Goal: Information Seeking & Learning: Learn about a topic

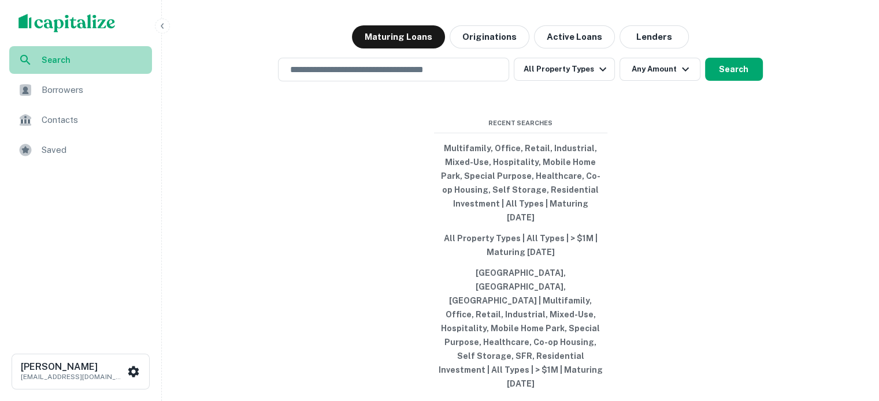
click at [111, 62] on span "Search" at bounding box center [93, 60] width 103 height 13
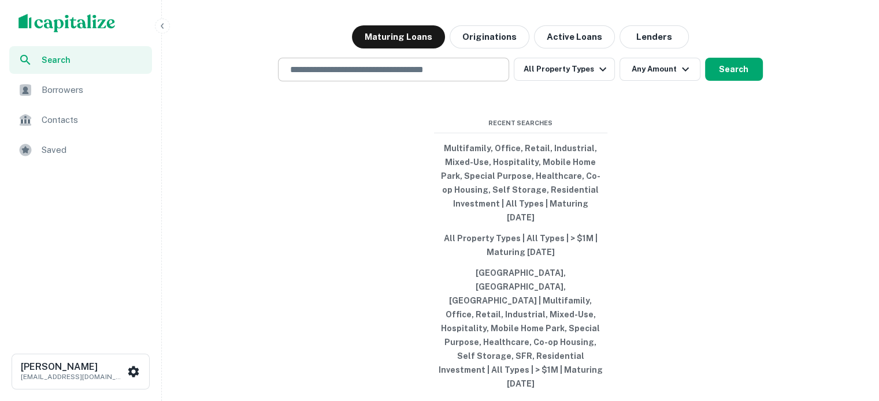
click at [365, 81] on div "​" at bounding box center [393, 70] width 231 height 24
click at [349, 76] on input "text" at bounding box center [393, 69] width 221 height 13
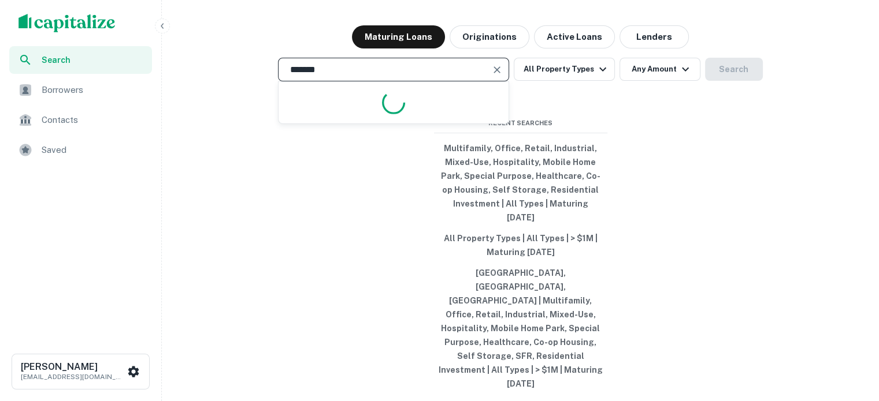
type input "********"
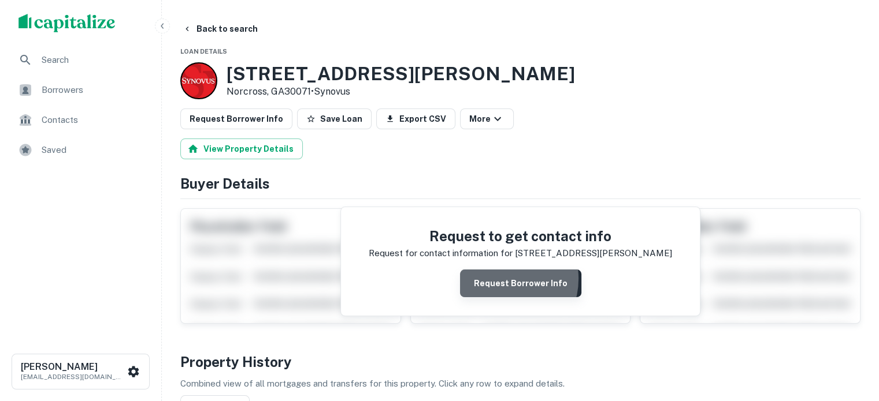
click at [501, 278] on button "Request Borrower Info" at bounding box center [520, 284] width 121 height 28
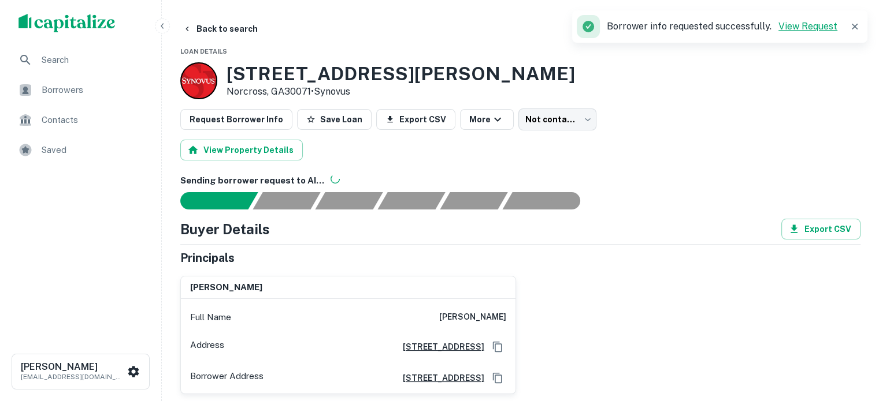
click at [795, 25] on link "View Request" at bounding box center [807, 26] width 59 height 11
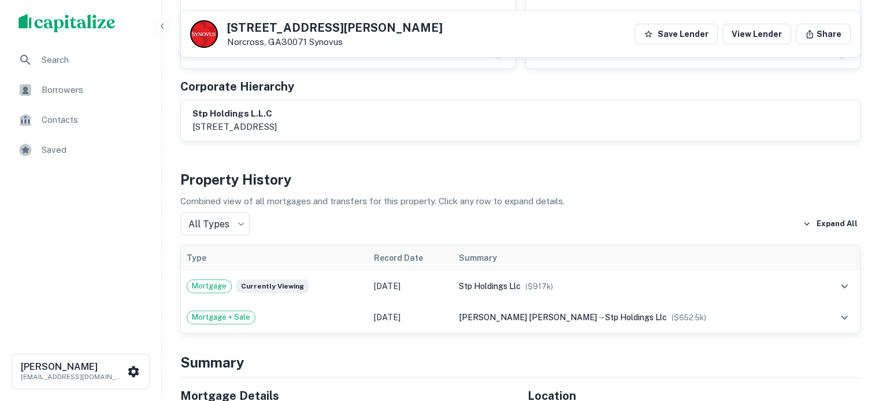
scroll to position [347, 0]
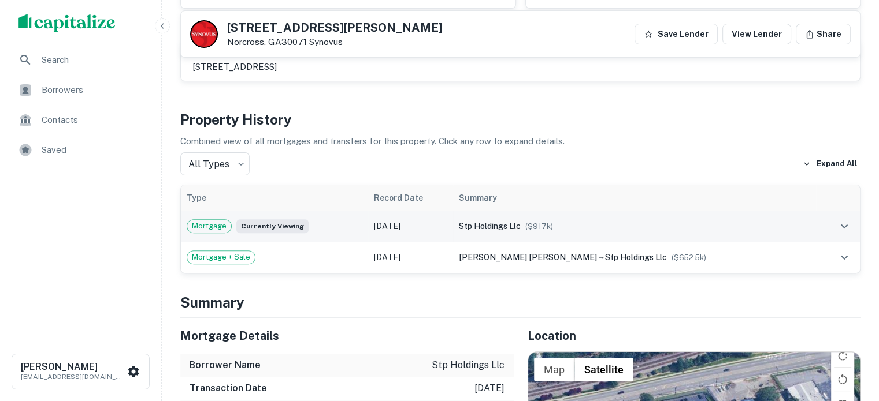
click at [841, 225] on icon "expand row" at bounding box center [843, 227] width 7 height 4
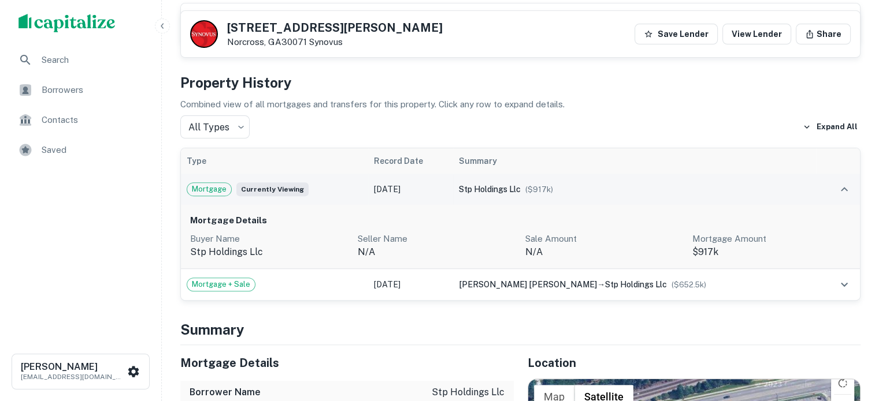
scroll to position [404, 0]
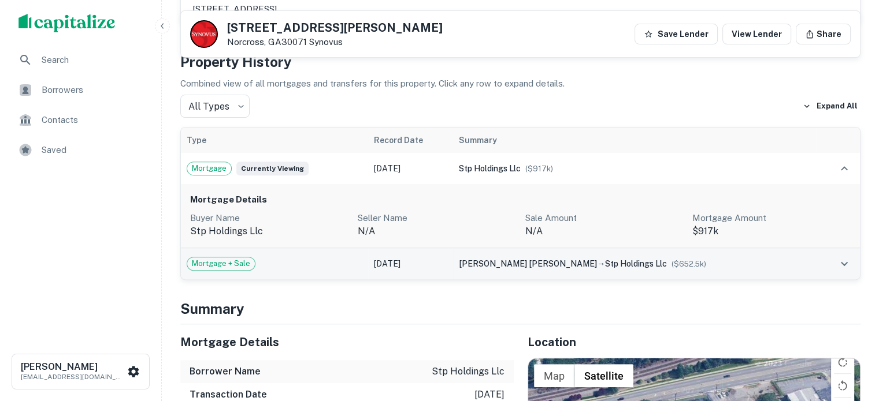
click at [771, 270] on td "paul henry mell → stp holdings llc ($ 652.5k )" at bounding box center [634, 263] width 363 height 31
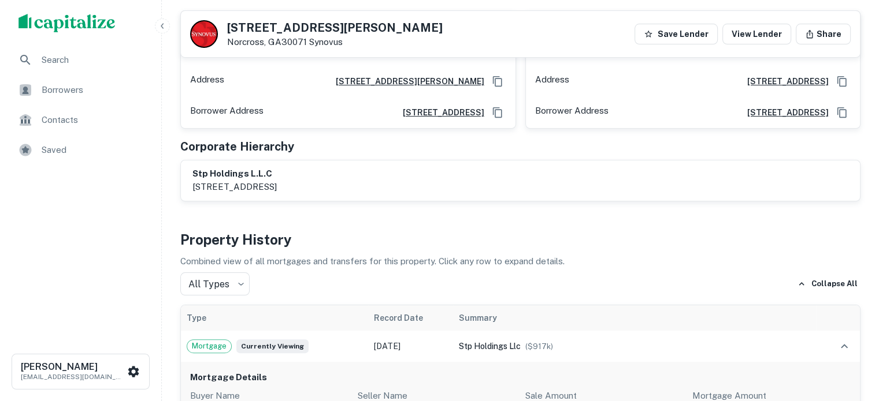
scroll to position [289, 0]
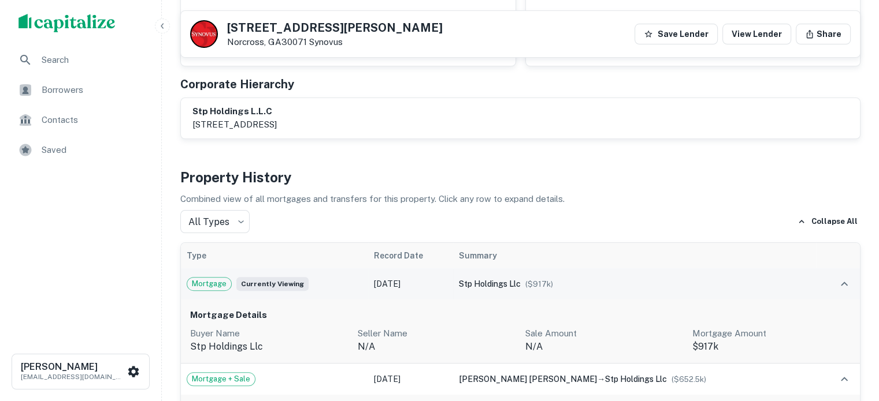
click at [616, 281] on div "stp holdings llc ($ 917k )" at bounding box center [634, 284] width 351 height 13
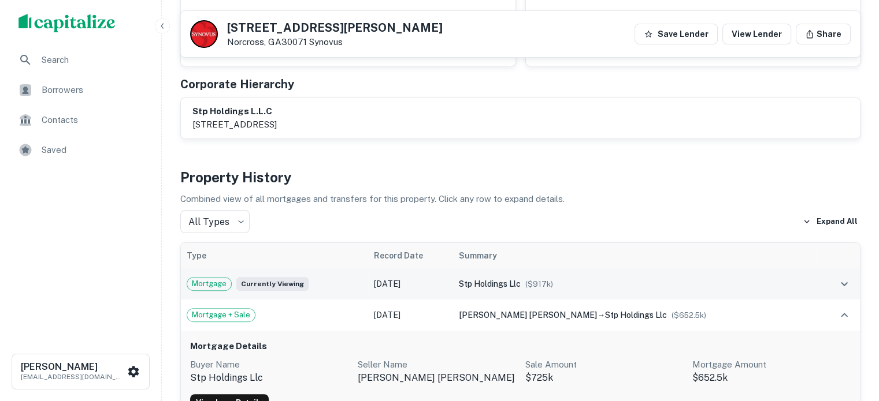
click at [615, 284] on div "stp holdings llc ($ 917k )" at bounding box center [634, 284] width 351 height 13
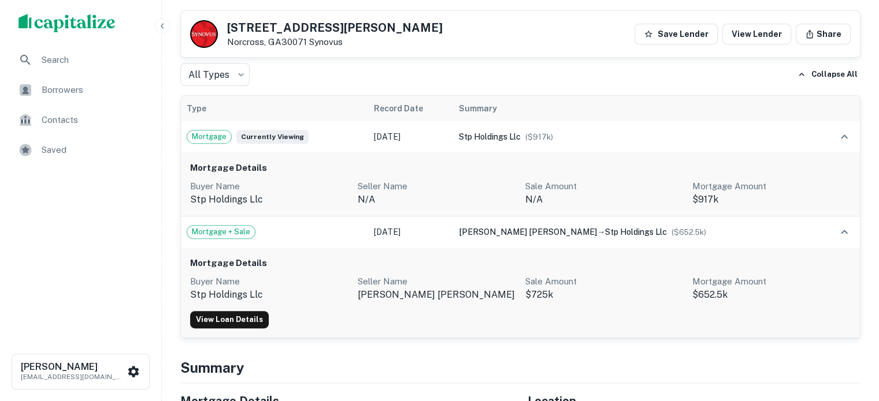
scroll to position [404, 0]
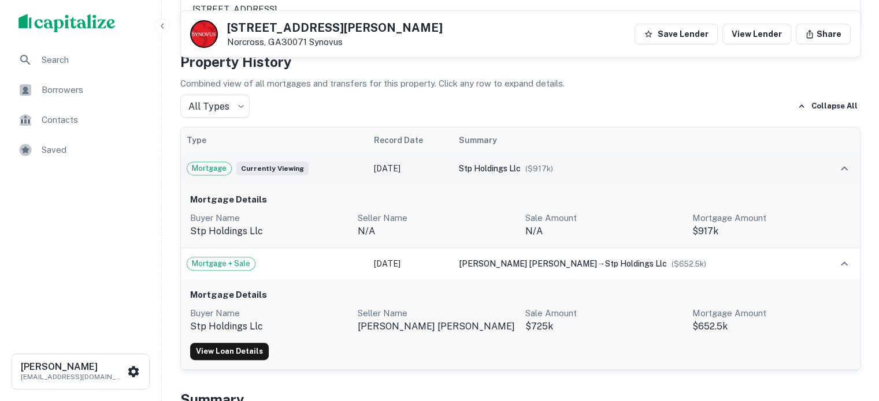
click at [754, 171] on div "stp holdings llc ($ 917k )" at bounding box center [634, 168] width 351 height 13
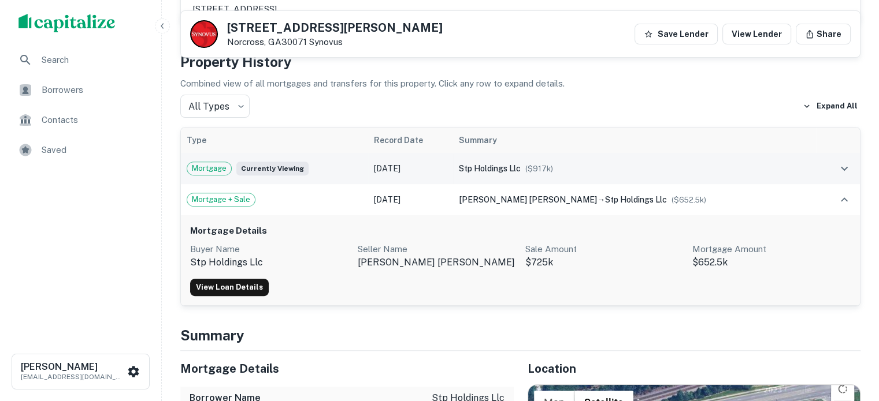
click at [754, 171] on div "stp holdings llc ($ 917k )" at bounding box center [634, 168] width 351 height 13
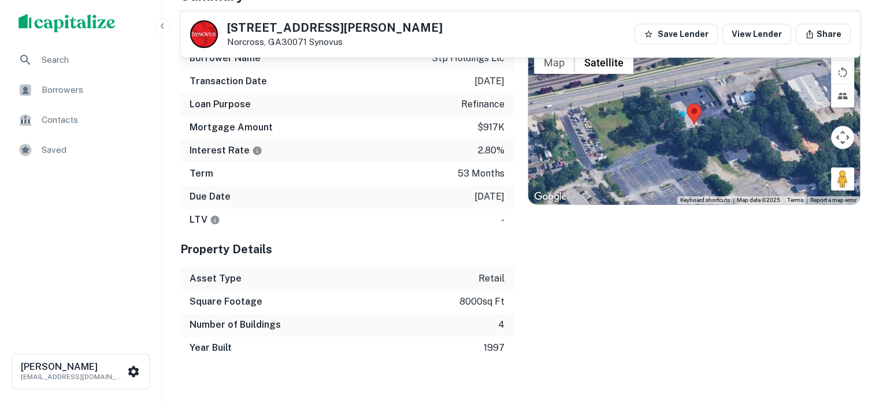
scroll to position [751, 0]
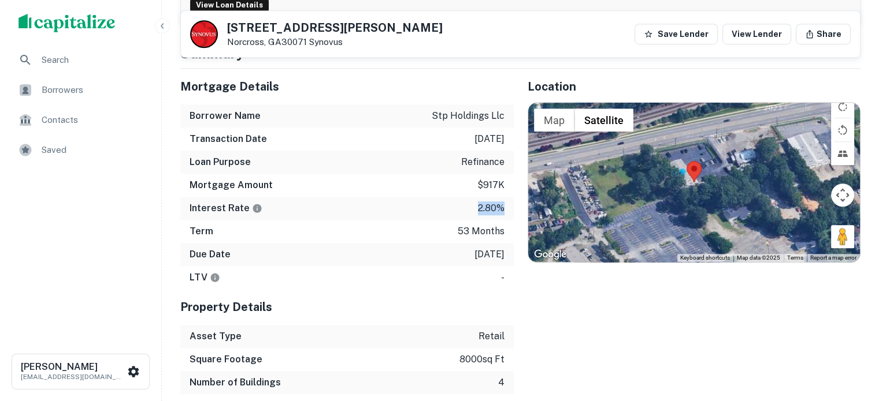
drag, startPoint x: 469, startPoint y: 209, endPoint x: 507, endPoint y: 211, distance: 37.6
click at [507, 211] on div "Interest Rate 2.80%" at bounding box center [346, 208] width 333 height 23
click at [474, 211] on div "Interest Rate 2.80%" at bounding box center [346, 208] width 333 height 23
drag, startPoint x: 476, startPoint y: 210, endPoint x: 503, endPoint y: 210, distance: 27.1
click at [503, 210] on p "2.80%" at bounding box center [491, 209] width 27 height 14
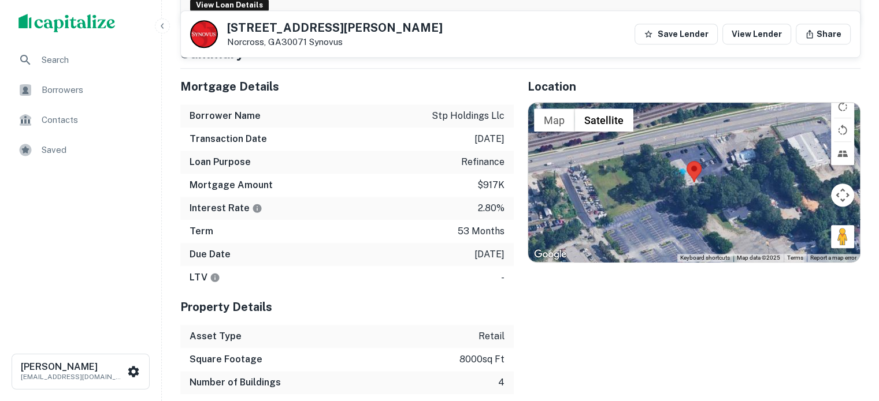
click at [515, 244] on div "Location ← Move left → Move right ↑ Move up ↓ Move down + Zoom in - Zoom out Ho…" at bounding box center [687, 243] width 347 height 349
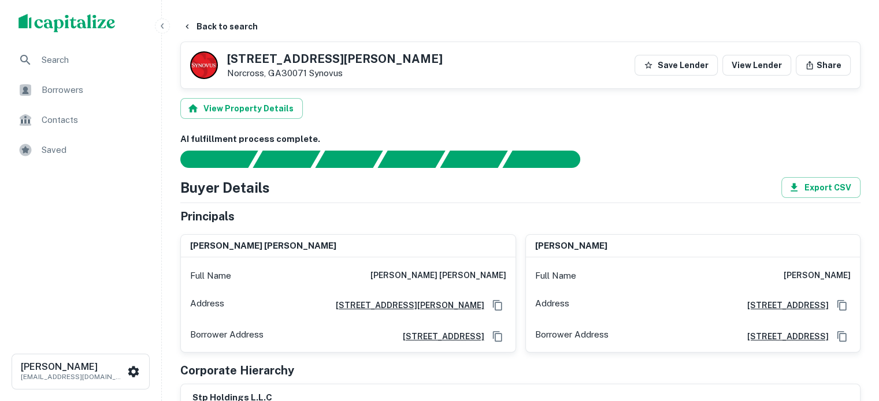
scroll to position [0, 0]
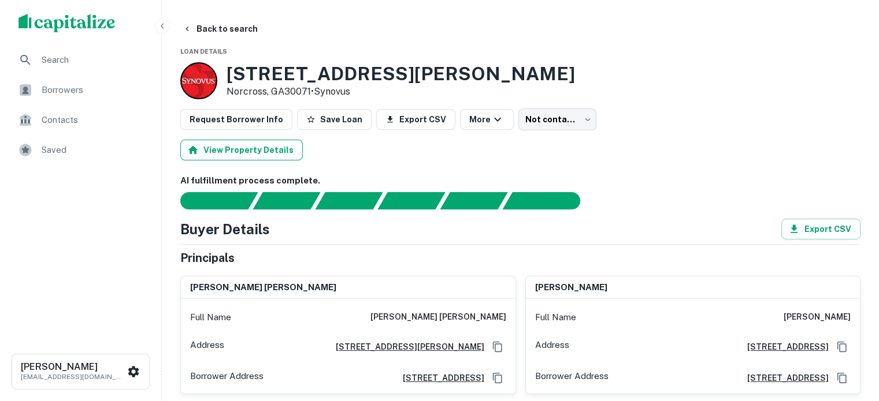
click at [247, 152] on button "View Property Details" at bounding box center [241, 150] width 122 height 21
click at [390, 113] on button "Export CSV" at bounding box center [415, 119] width 79 height 21
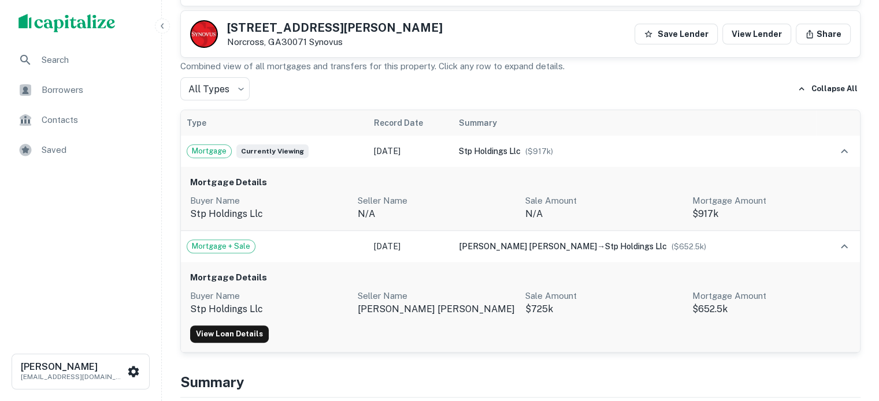
scroll to position [404, 0]
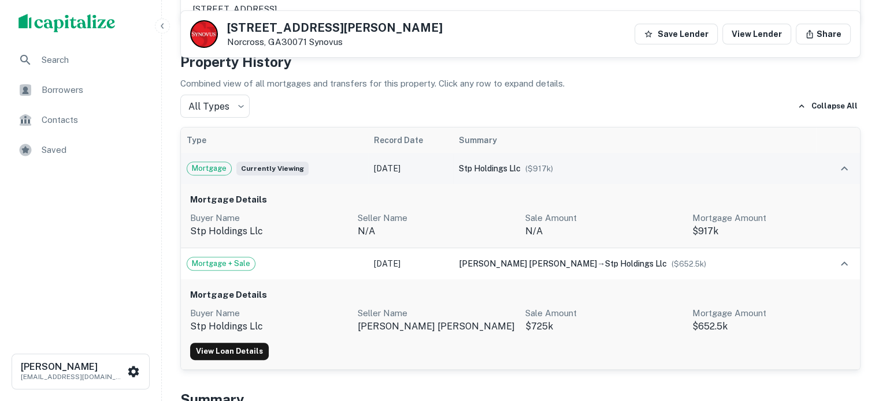
click at [648, 175] on td "stp holdings llc ($ 917k )" at bounding box center [634, 168] width 363 height 31
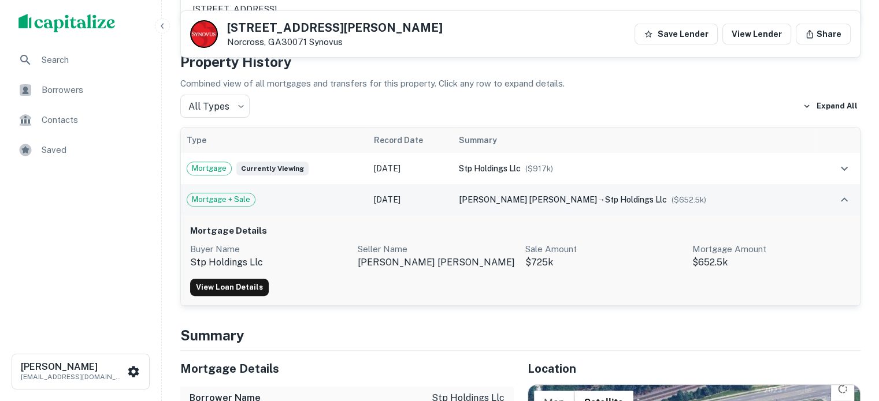
click at [598, 189] on td "paul henry mell → stp holdings llc ($ 652.5k )" at bounding box center [634, 199] width 363 height 31
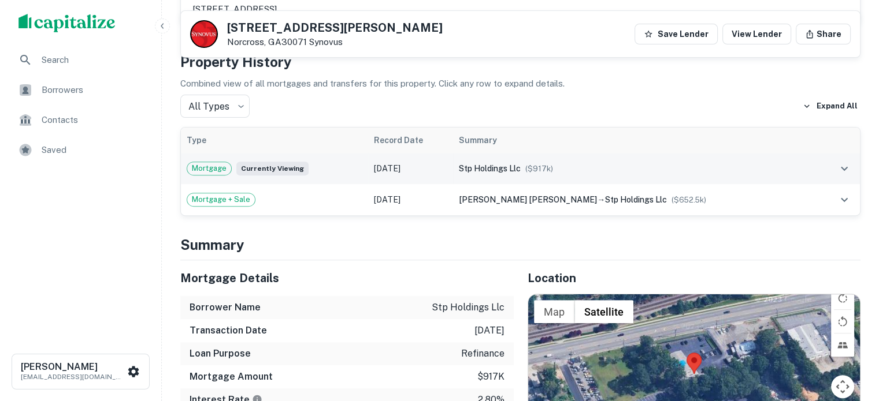
click at [611, 173] on div "stp holdings llc ($ 917k )" at bounding box center [634, 168] width 351 height 13
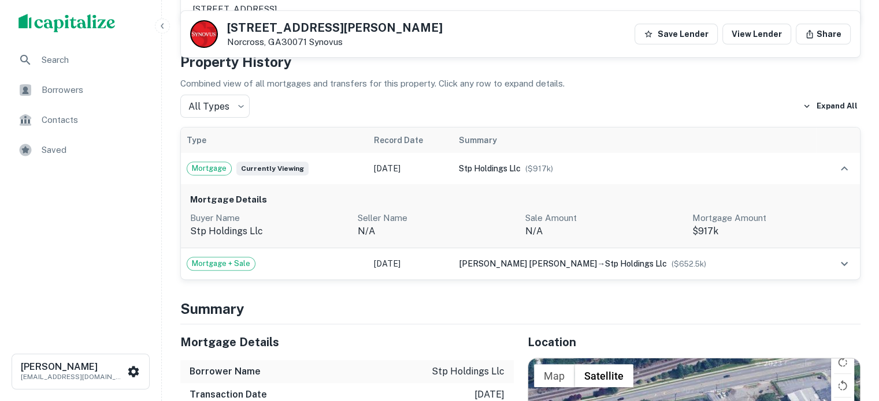
click at [413, 225] on p "n/a" at bounding box center [437, 232] width 158 height 14
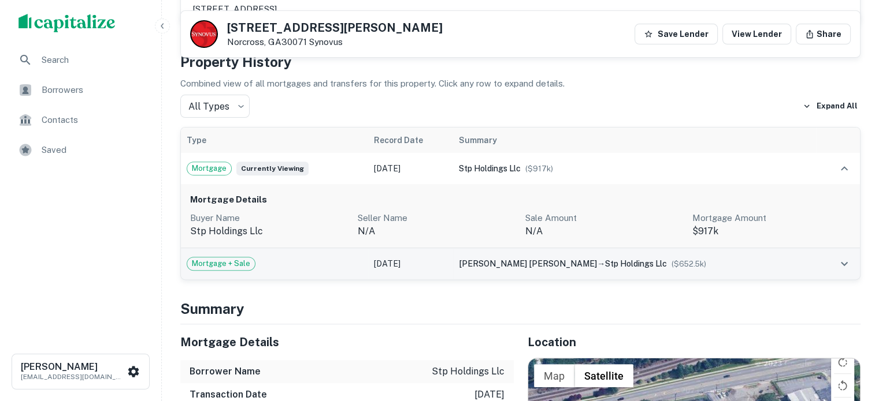
click at [425, 270] on td "Jun 16, 2019" at bounding box center [410, 263] width 85 height 31
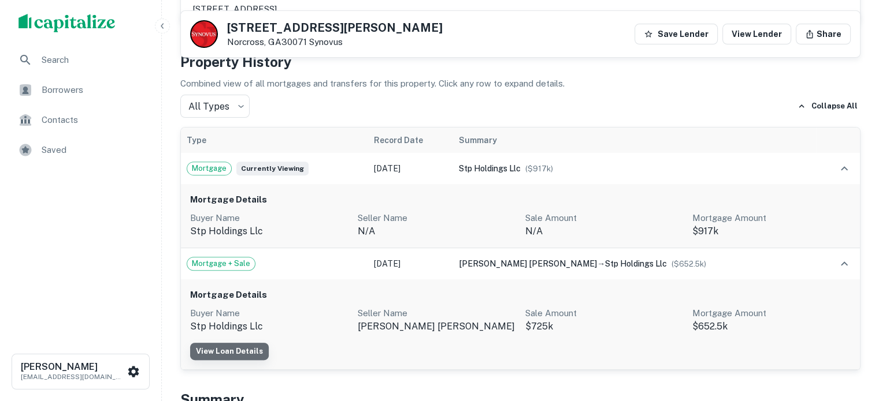
click at [254, 355] on link "View Loan Details" at bounding box center [229, 351] width 79 height 17
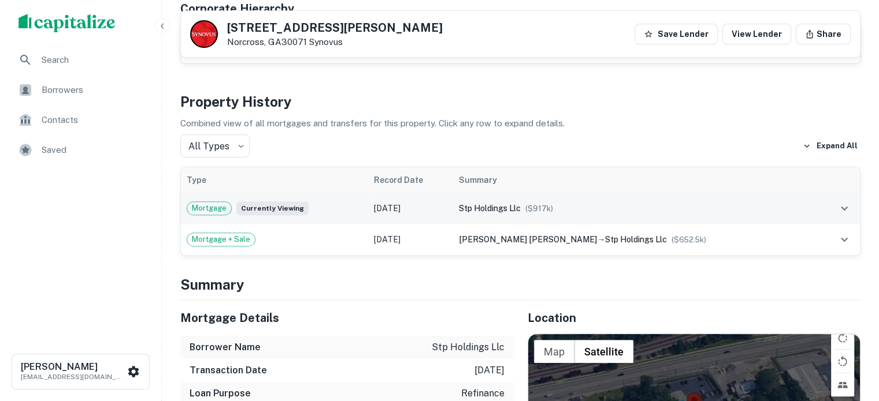
scroll to position [347, 0]
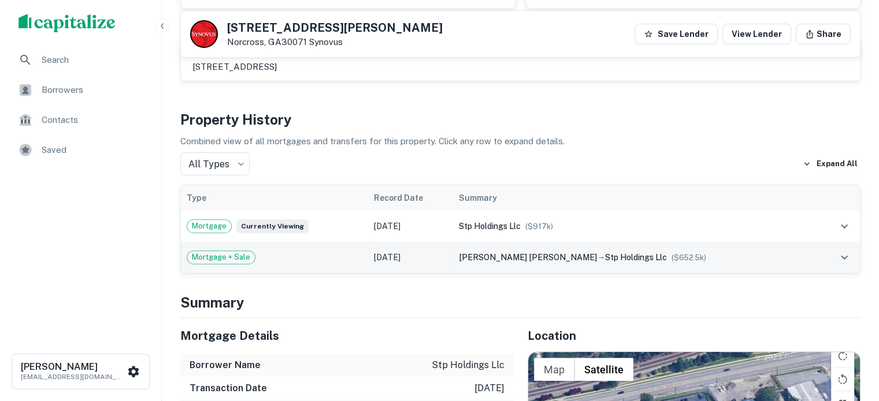
click at [736, 261] on div "[PERSON_NAME] [PERSON_NAME] → stp holdings llc ($ 652.5k )" at bounding box center [634, 257] width 351 height 13
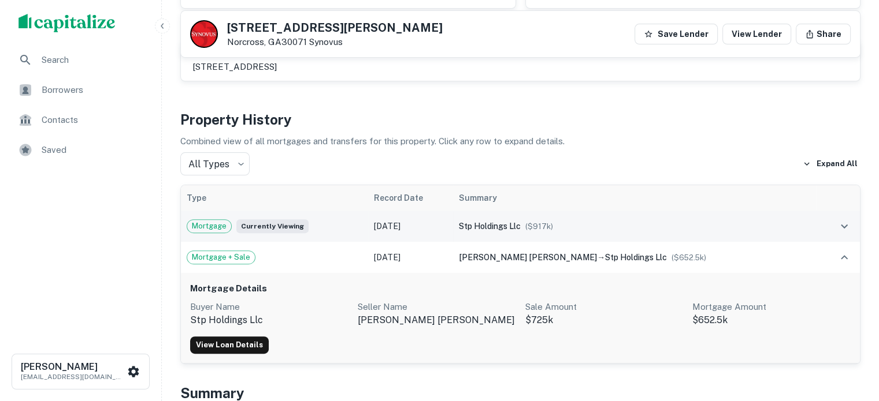
click at [600, 230] on div "stp holdings llc ($ 917k )" at bounding box center [634, 226] width 351 height 13
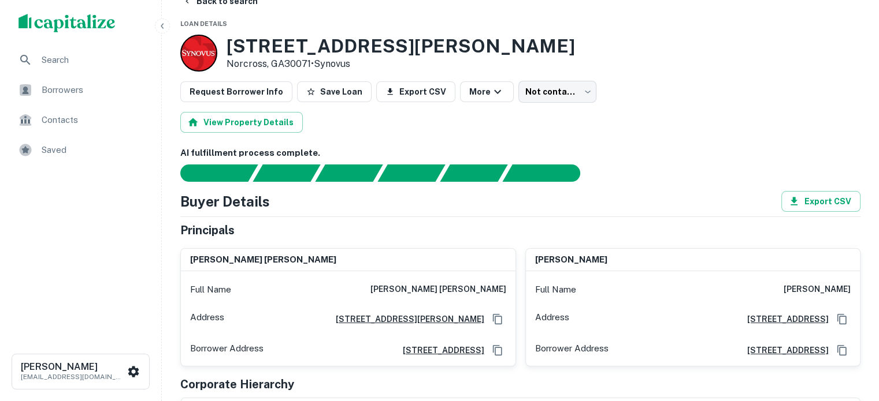
scroll to position [0, 0]
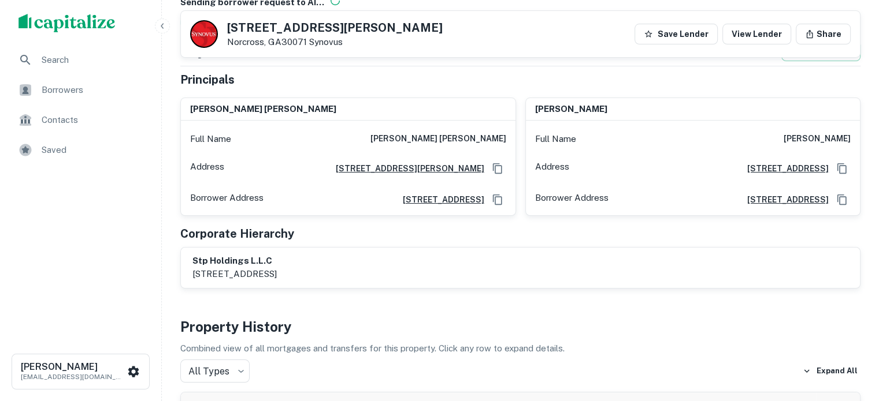
scroll to position [404, 0]
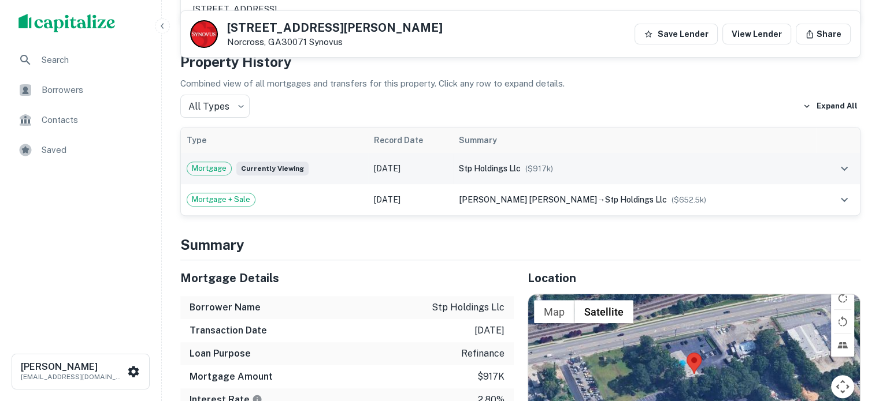
click at [497, 175] on td "stp holdings llc ($ 917k )" at bounding box center [634, 168] width 363 height 31
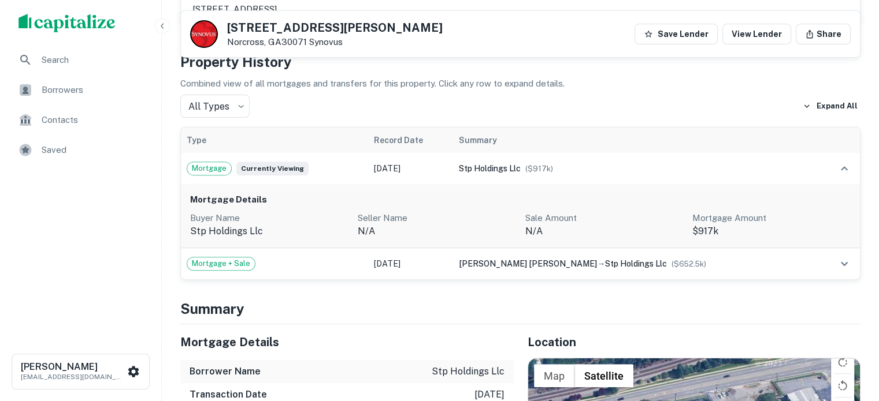
click at [400, 213] on p "Seller Name" at bounding box center [437, 218] width 158 height 14
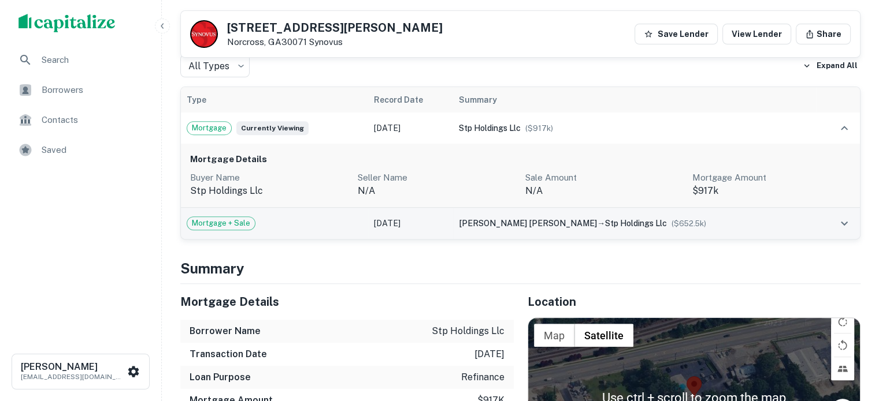
scroll to position [462, 0]
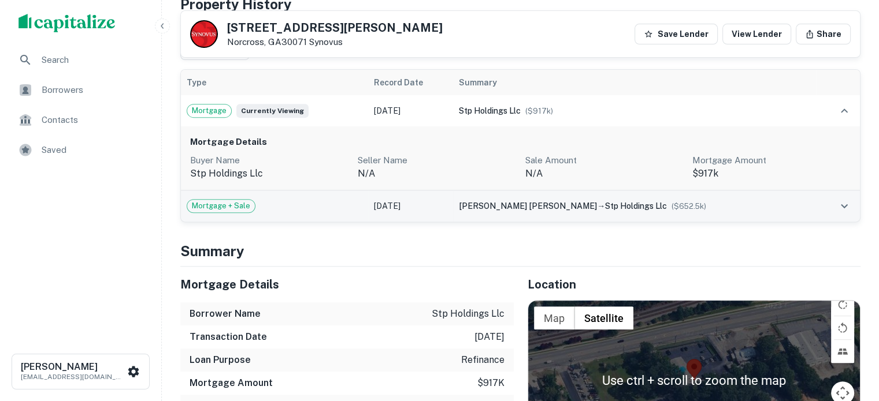
click at [520, 202] on span "paul henry mell" at bounding box center [528, 206] width 138 height 9
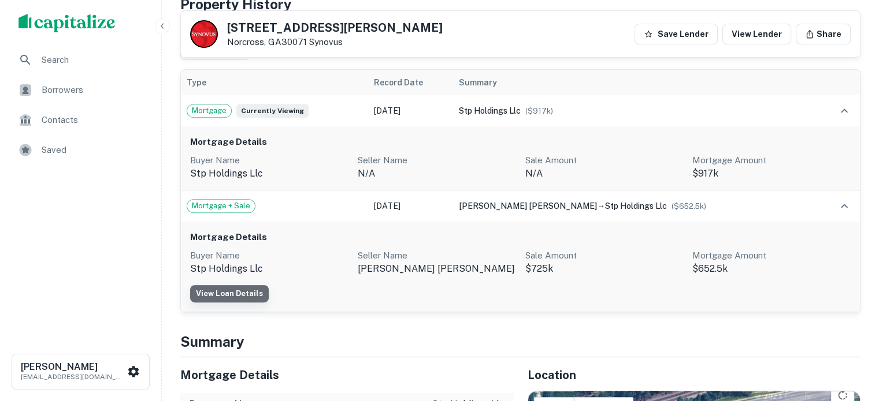
click at [230, 291] on link "View Loan Details" at bounding box center [229, 293] width 79 height 17
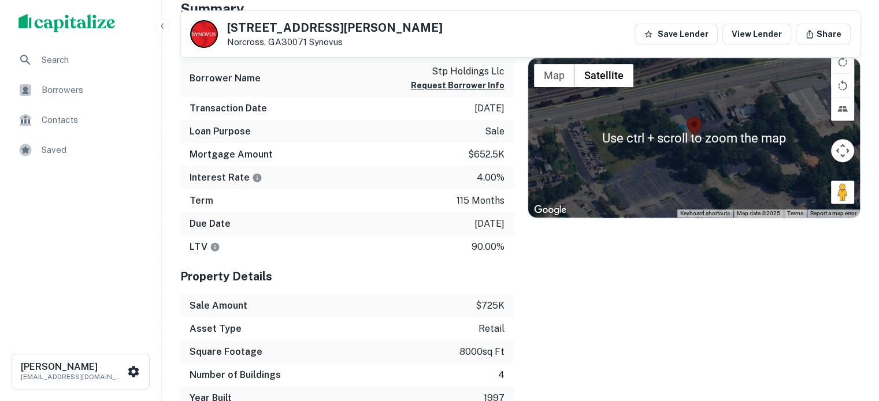
scroll to position [520, 0]
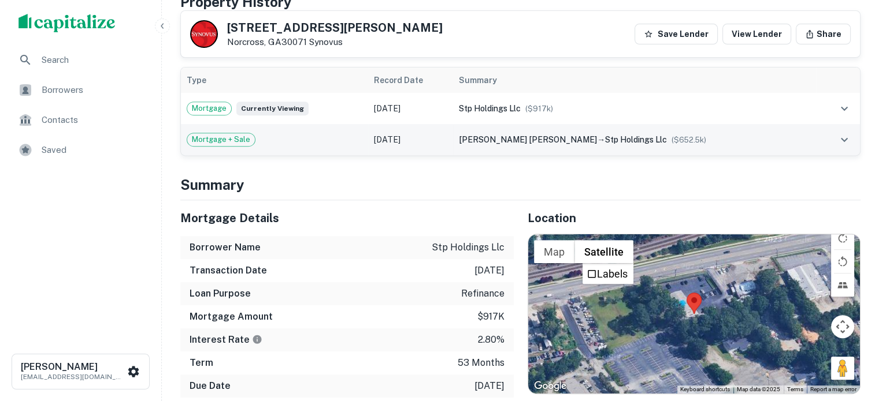
scroll to position [404, 0]
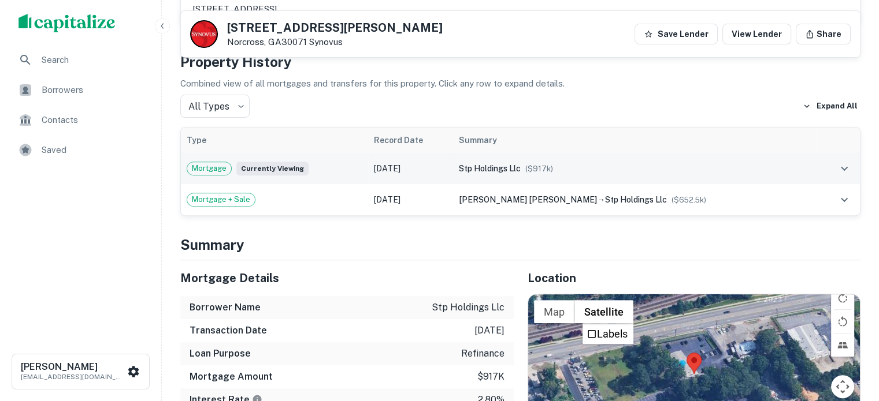
click at [520, 169] on span "stp holdings llc" at bounding box center [490, 168] width 62 height 9
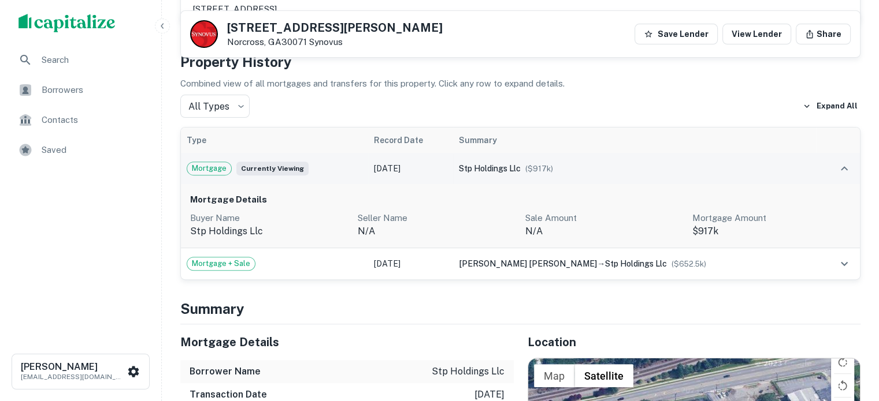
click at [517, 168] on span "stp holdings llc" at bounding box center [490, 168] width 62 height 9
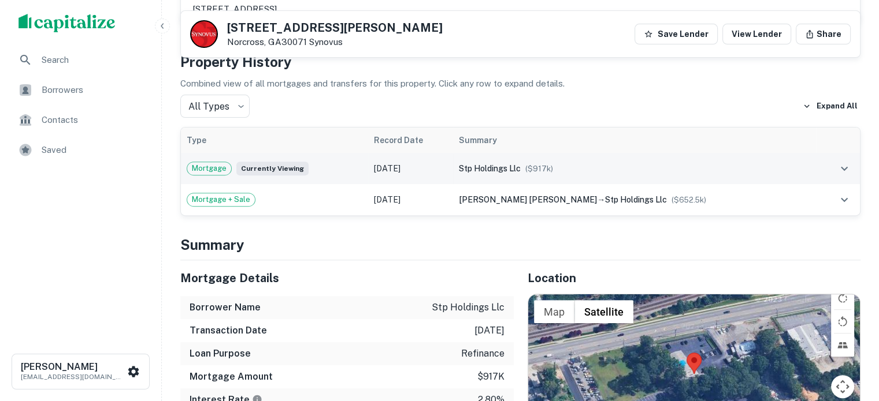
click at [427, 177] on td "Aug 10, 2021" at bounding box center [410, 168] width 85 height 31
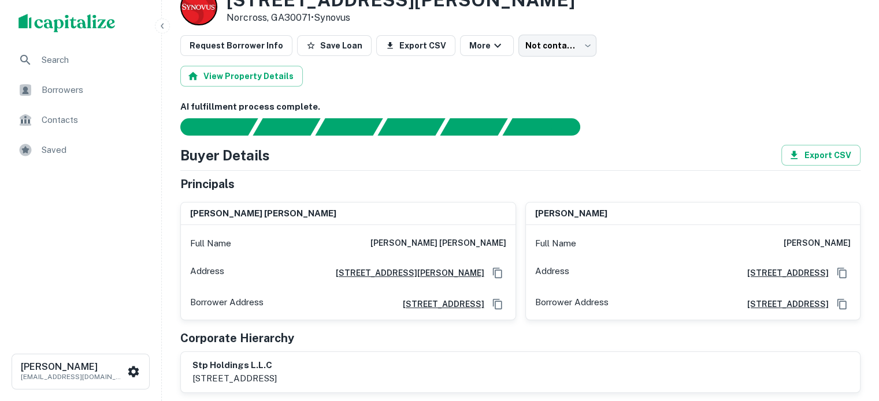
scroll to position [53, 0]
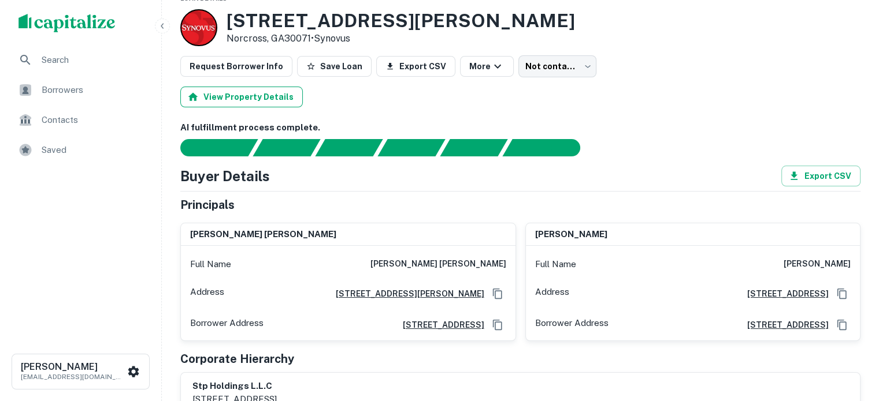
click at [254, 91] on button "View Property Details" at bounding box center [241, 97] width 122 height 21
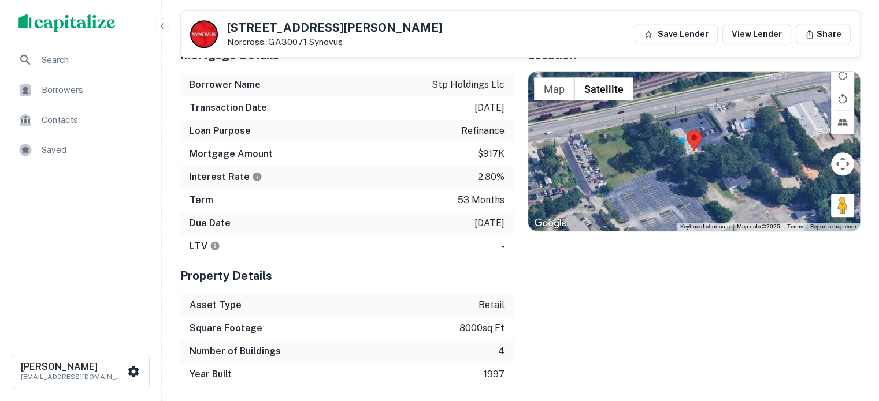
scroll to position [689, 0]
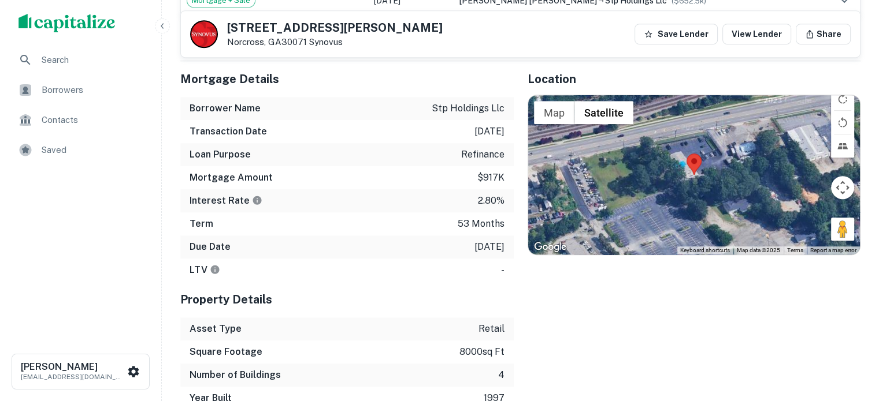
click at [607, 295] on div "Location ← Move left → Move right ↑ Move up ↓ Move down + Zoom in - Zoom out Ho…" at bounding box center [687, 235] width 347 height 349
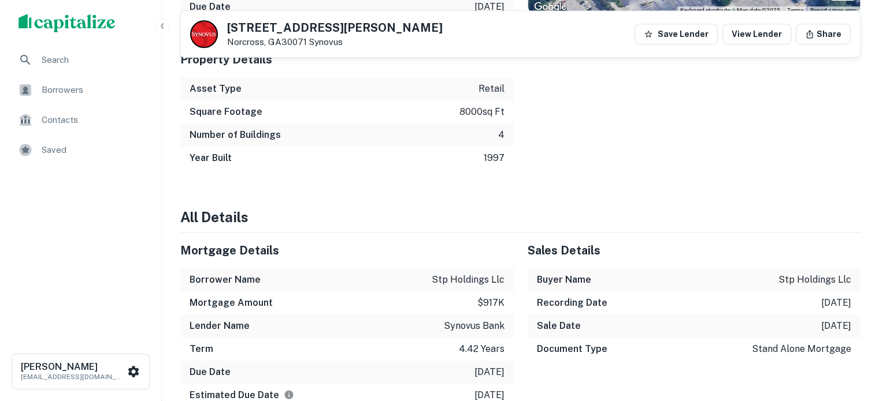
scroll to position [1035, 0]
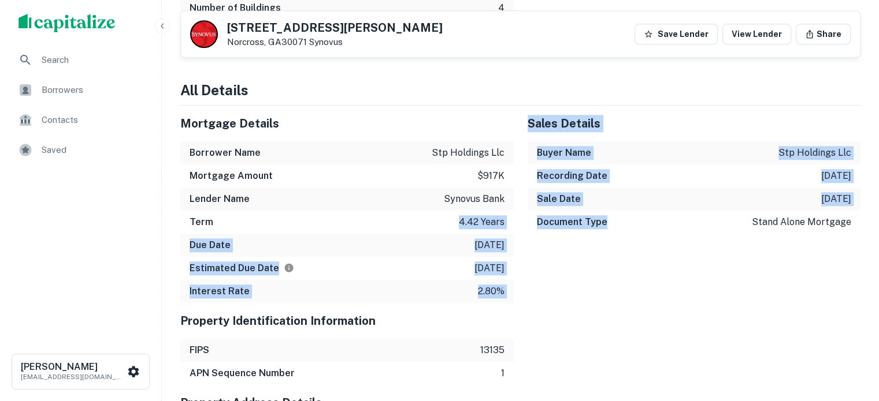
drag, startPoint x: 455, startPoint y: 228, endPoint x: 671, endPoint y: 232, distance: 215.5
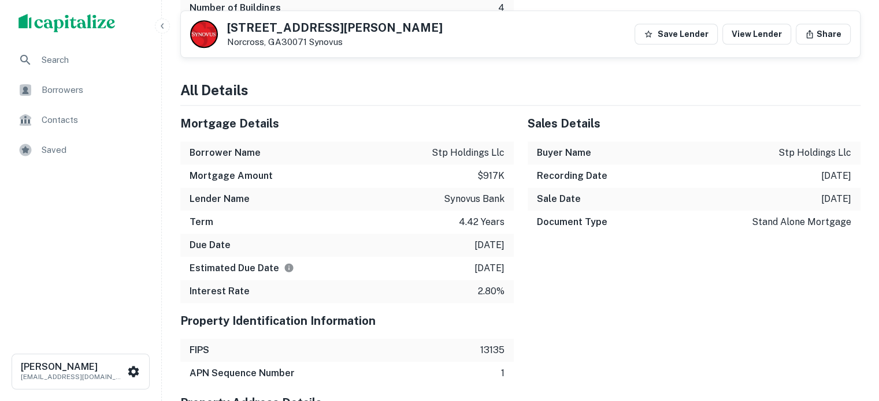
click at [679, 272] on div "Sales Details Buyer Name stp holdings llc Recording Date 8/10/2021 Sale Date 8/…" at bounding box center [687, 205] width 347 height 198
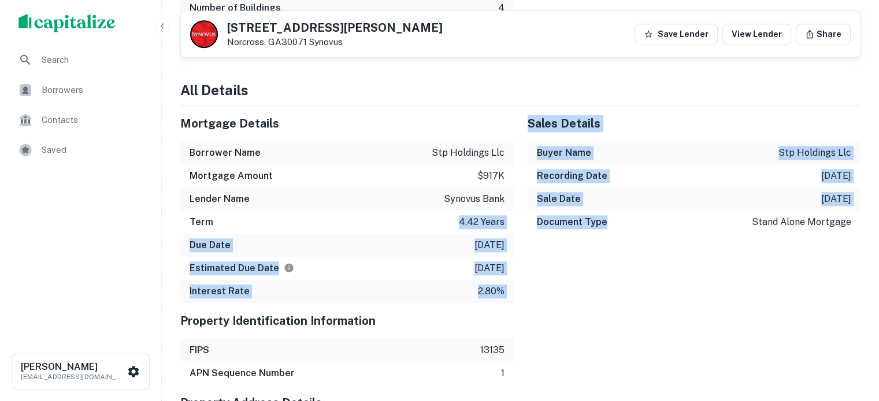
drag, startPoint x: 389, startPoint y: 237, endPoint x: 631, endPoint y: 245, distance: 241.6
click at [618, 269] on div "Sales Details Buyer Name stp holdings llc Recording Date 8/10/2021 Sale Date 8/…" at bounding box center [687, 205] width 347 height 198
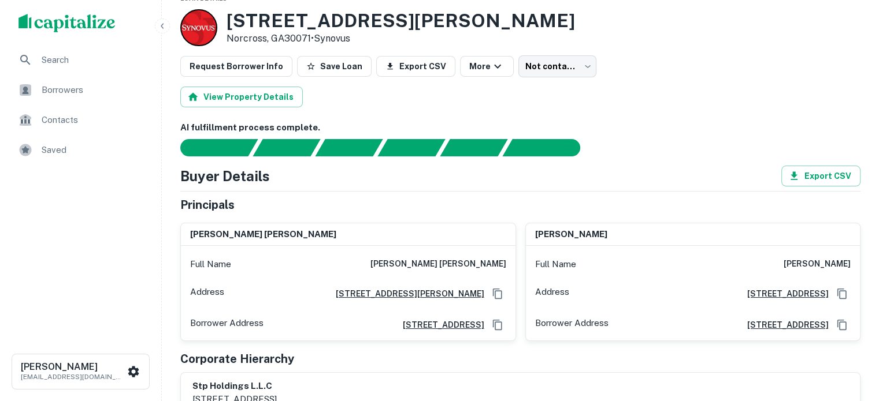
scroll to position [342, 0]
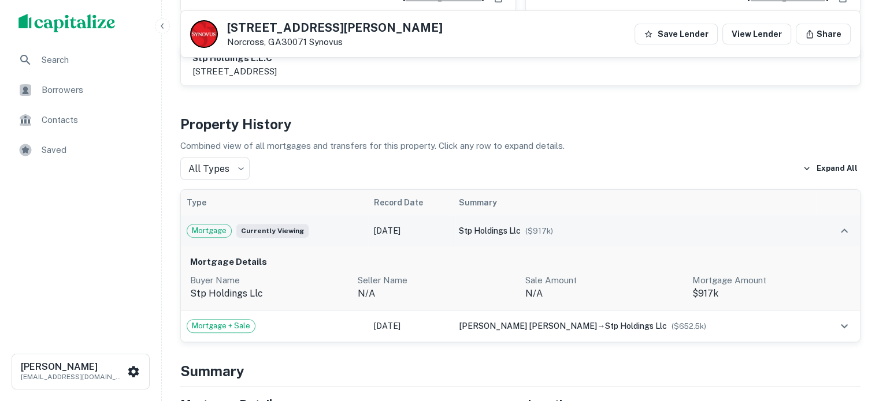
click at [701, 230] on div "stp holdings llc ($ 917k )" at bounding box center [634, 231] width 351 height 13
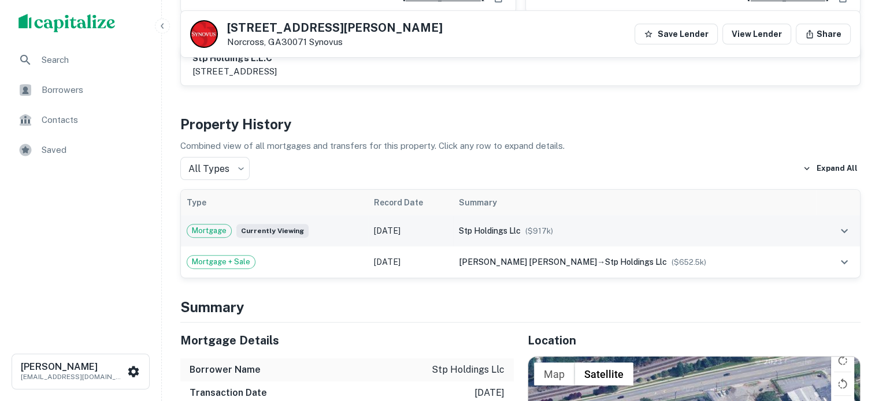
click at [701, 230] on div "stp holdings llc ($ 917k )" at bounding box center [634, 231] width 351 height 13
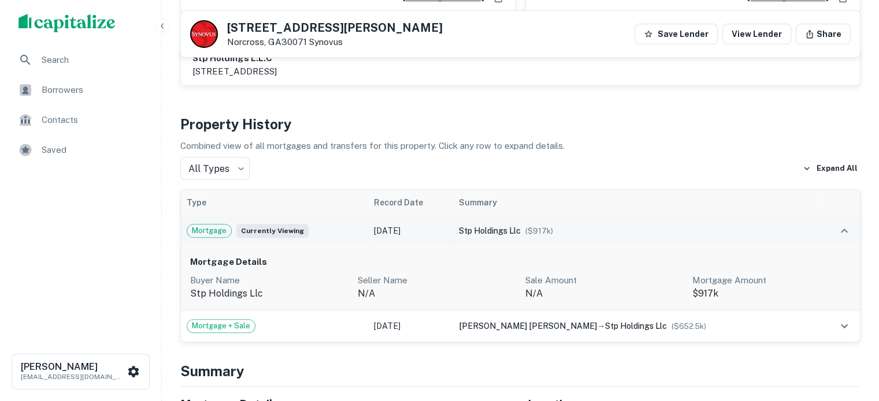
click at [698, 228] on div "stp holdings llc ($ 917k )" at bounding box center [634, 231] width 351 height 13
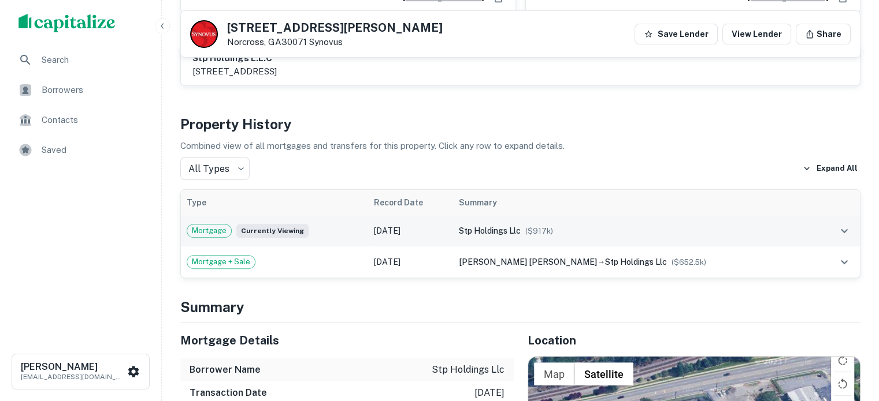
click at [698, 226] on div "stp holdings llc ($ 917k )" at bounding box center [634, 231] width 351 height 13
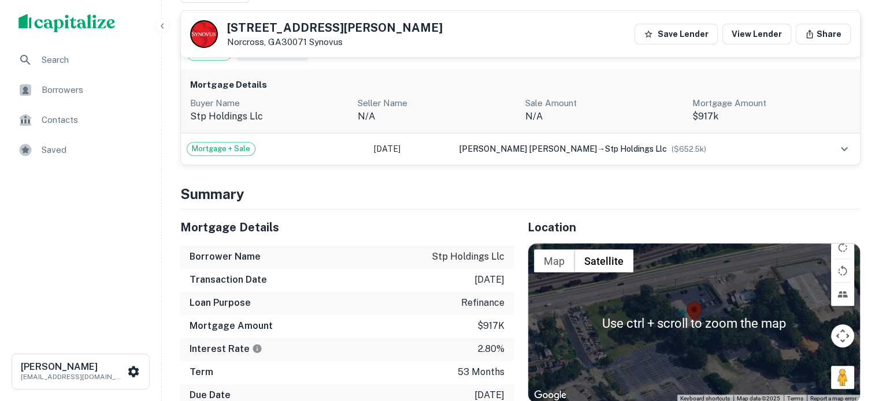
scroll to position [457, 0]
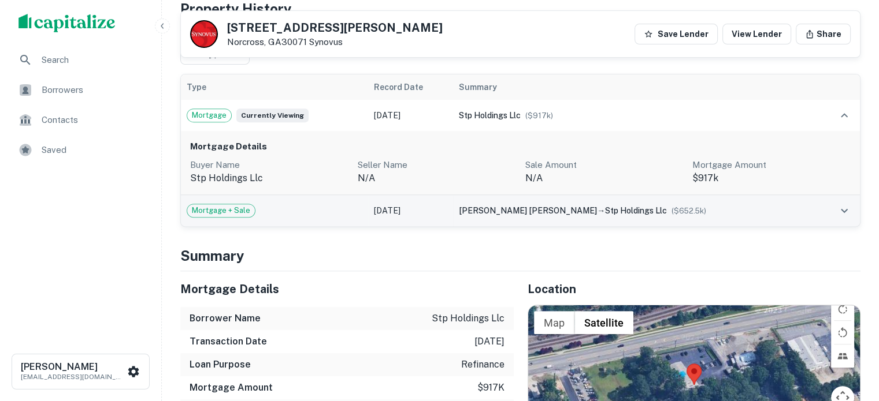
drag, startPoint x: 710, startPoint y: 212, endPoint x: 703, endPoint y: 213, distance: 7.0
click at [703, 213] on div "paul henry mell → stp holdings llc ($ 652.5k )" at bounding box center [634, 210] width 351 height 13
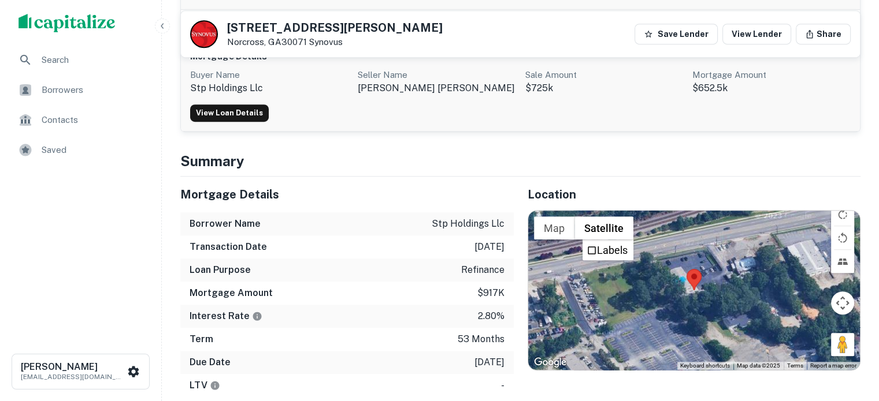
scroll to position [746, 0]
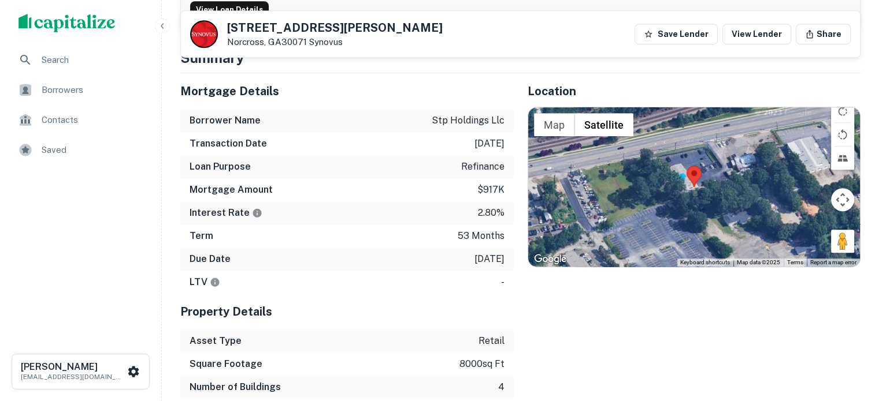
click at [431, 258] on div "Due Date 12/31/2025" at bounding box center [346, 259] width 333 height 23
drag, startPoint x: 459, startPoint y: 243, endPoint x: 497, endPoint y: 224, distance: 42.6
click at [497, 225] on div "Term 53 months" at bounding box center [346, 236] width 333 height 23
drag, startPoint x: 468, startPoint y: 208, endPoint x: 441, endPoint y: 207, distance: 27.2
click at [441, 207] on div "Interest Rate 2.80%" at bounding box center [346, 213] width 333 height 23
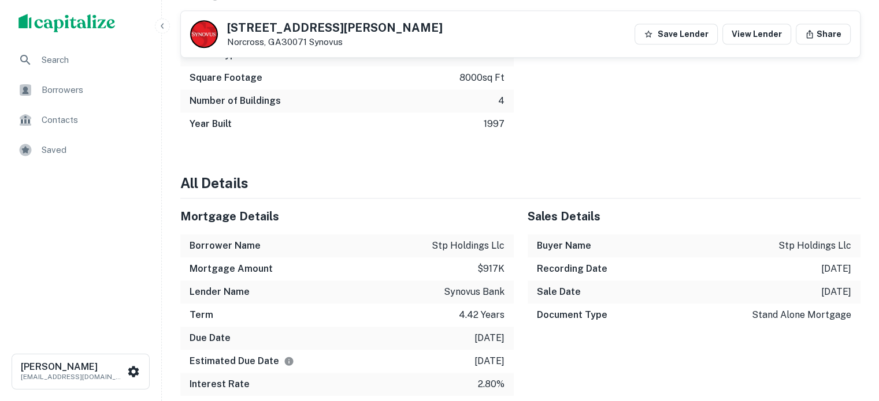
scroll to position [1035, 0]
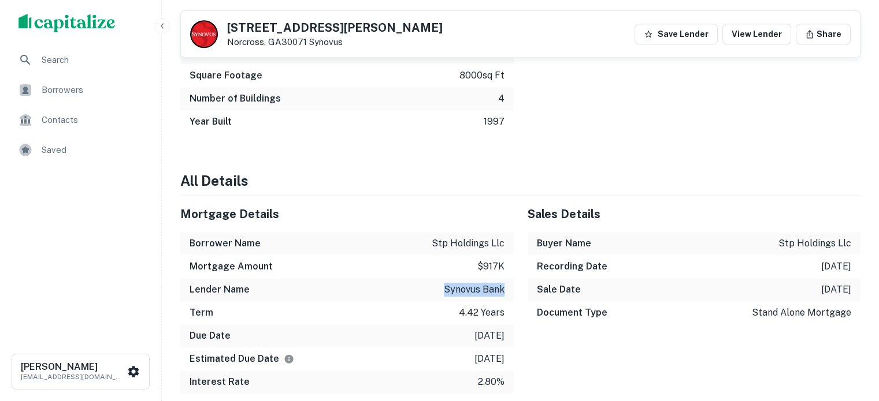
drag, startPoint x: 478, startPoint y: 288, endPoint x: 505, endPoint y: 289, distance: 27.2
click at [505, 289] on div "Lender Name synovus bank" at bounding box center [346, 289] width 333 height 23
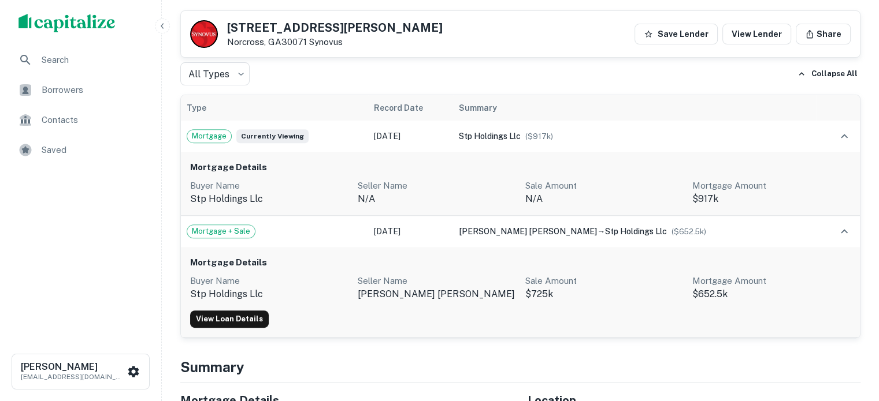
scroll to position [457, 0]
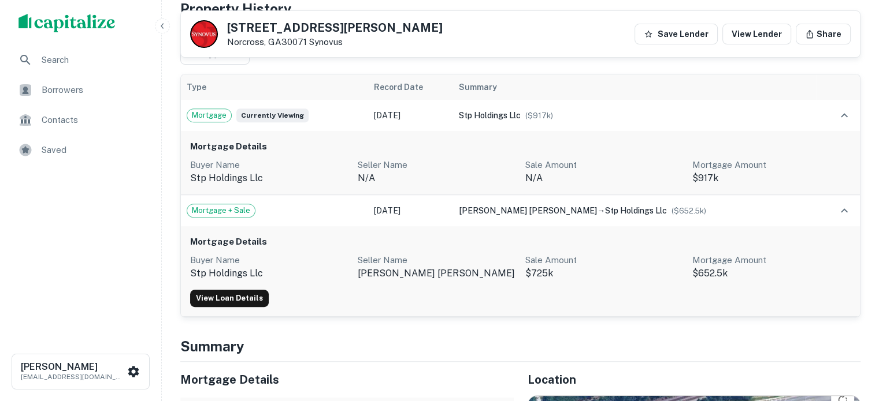
click at [759, 147] on h6 "Mortgage Details" at bounding box center [520, 146] width 660 height 13
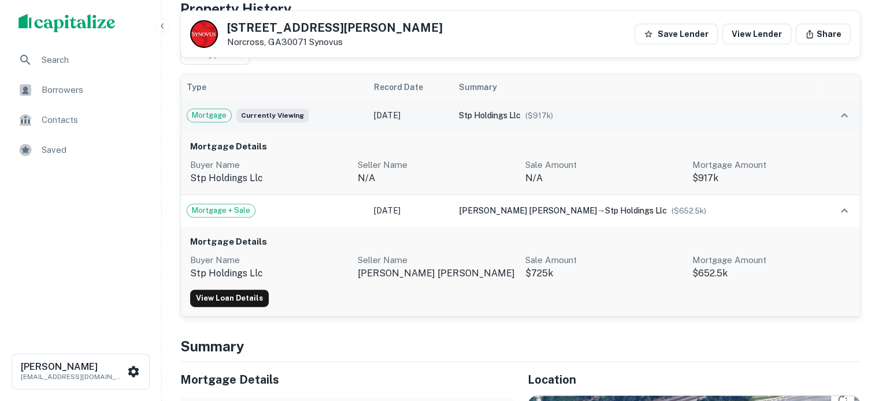
click at [849, 114] on icon "expand row" at bounding box center [844, 116] width 14 height 14
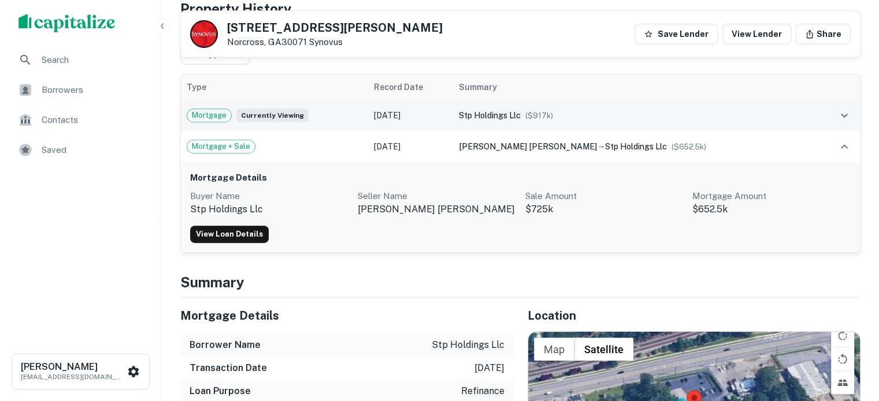
click at [849, 114] on icon "expand row" at bounding box center [844, 116] width 14 height 14
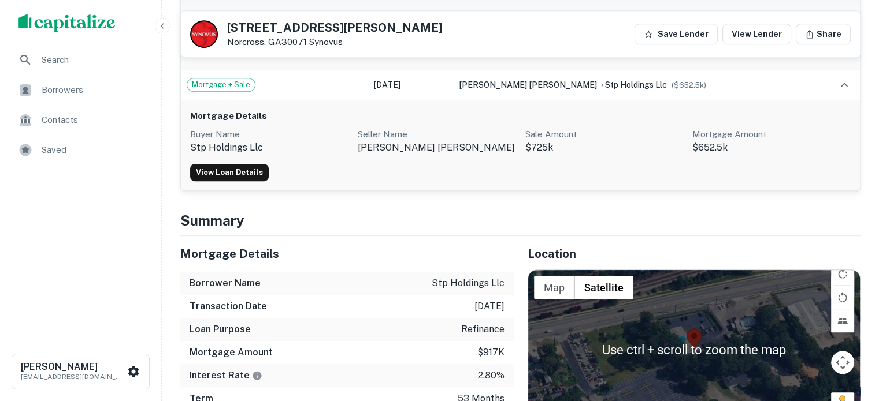
scroll to position [515, 0]
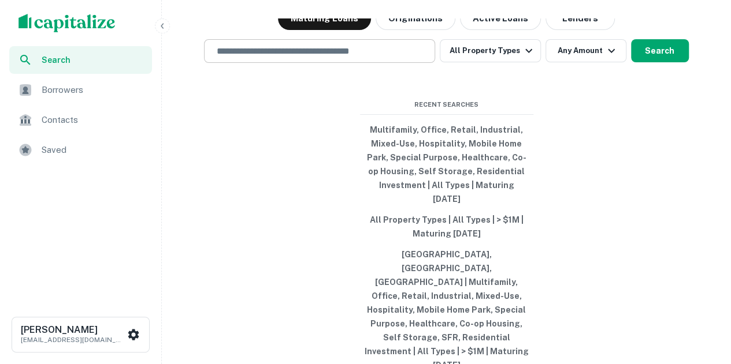
click at [280, 58] on input "text" at bounding box center [319, 50] width 221 height 13
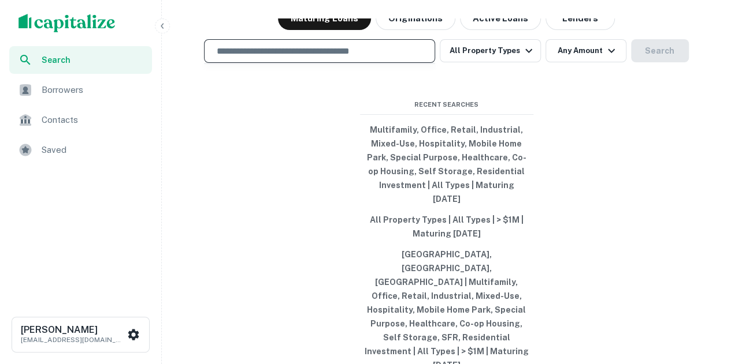
click at [285, 58] on input "text" at bounding box center [319, 50] width 221 height 13
click at [255, 64] on div "Search lenders & loans, faster. Maturing Loans Originations Active Loans Lender…" at bounding box center [446, 210] width 560 height 364
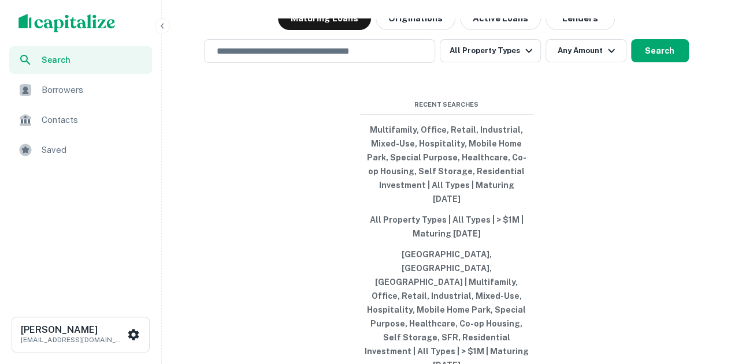
click at [67, 151] on span "Saved" at bounding box center [93, 150] width 103 height 14
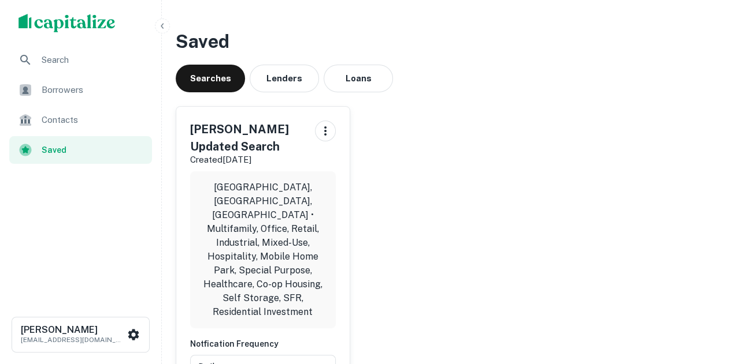
click at [82, 100] on div "Borrowers" at bounding box center [80, 90] width 143 height 28
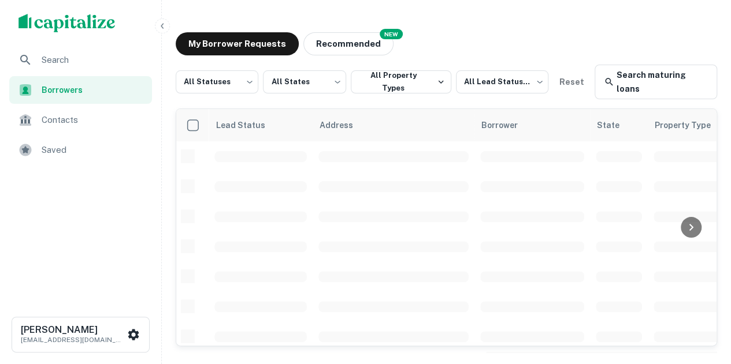
click at [78, 145] on span "Saved" at bounding box center [93, 150] width 103 height 14
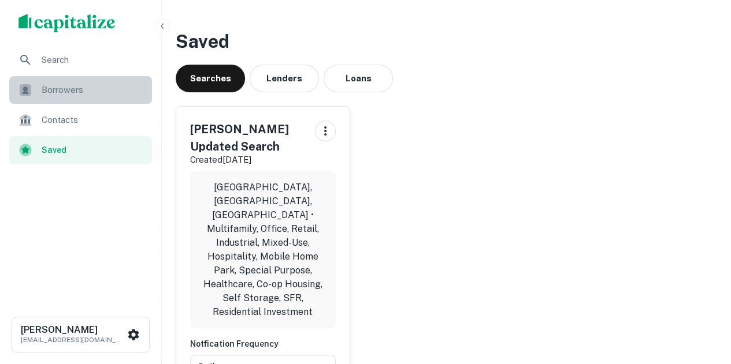
click at [101, 101] on div "Borrowers" at bounding box center [80, 90] width 143 height 28
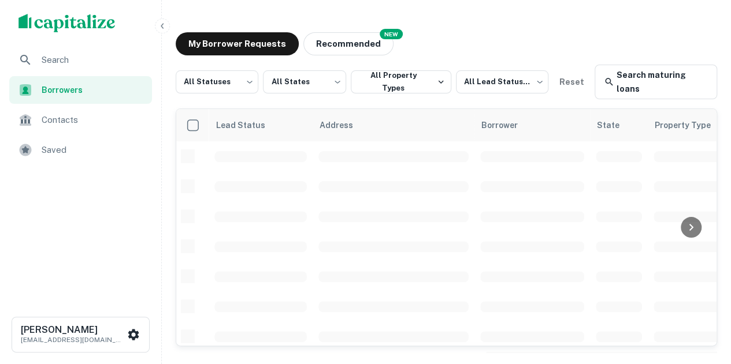
click at [81, 128] on div "Contacts" at bounding box center [80, 120] width 143 height 28
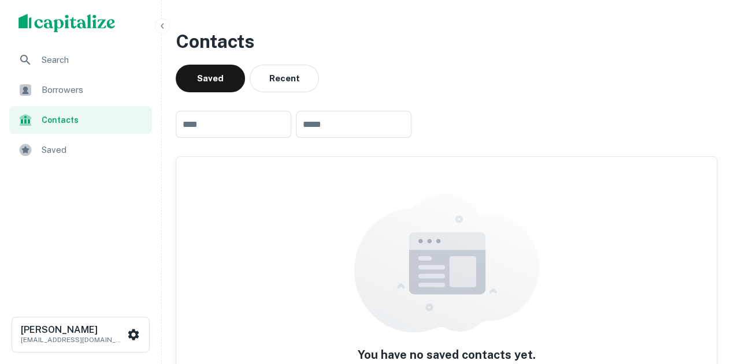
drag, startPoint x: 97, startPoint y: 150, endPoint x: 90, endPoint y: 152, distance: 7.1
click at [96, 150] on span "Saved" at bounding box center [93, 150] width 103 height 14
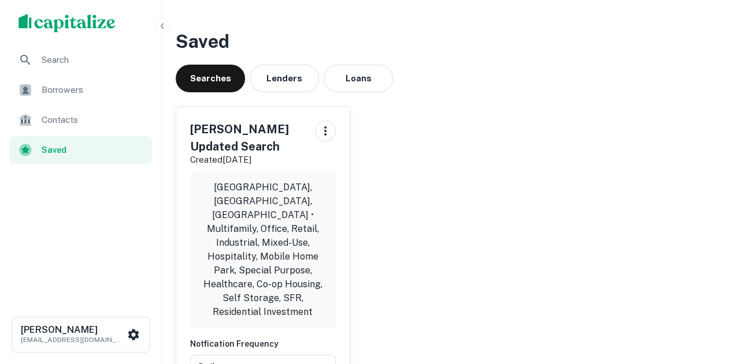
click at [102, 58] on span "Search" at bounding box center [93, 60] width 103 height 14
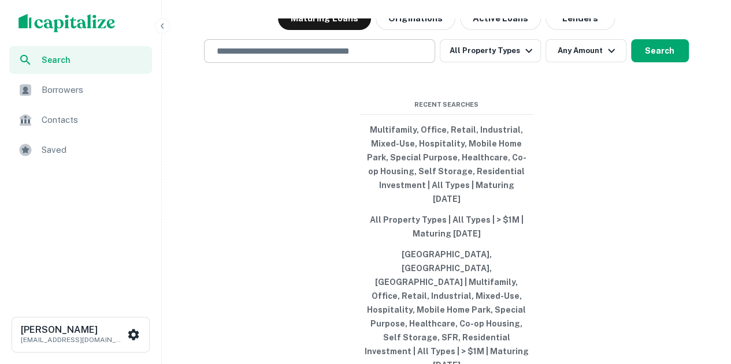
click at [267, 63] on div "​" at bounding box center [319, 51] width 231 height 24
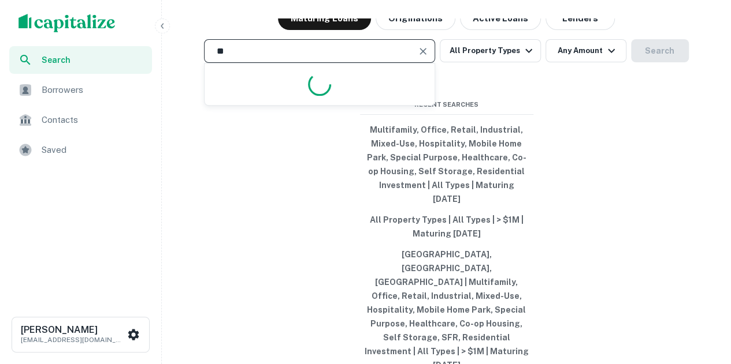
type input "***"
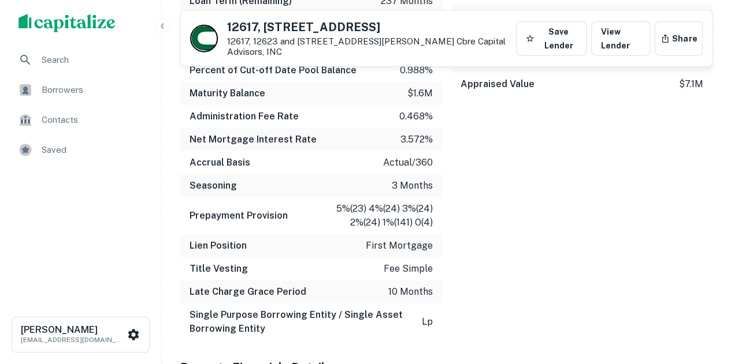
scroll to position [1444, 0]
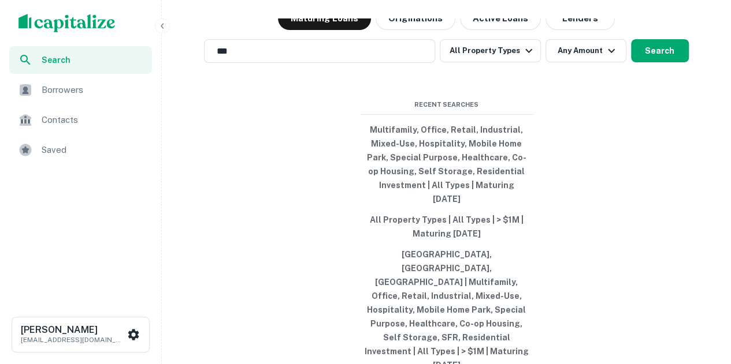
drag, startPoint x: 327, startPoint y: 90, endPoint x: 140, endPoint y: 72, distance: 188.0
click at [157, 84] on div "Search Borrowers Contacts Saved Roman Devdyuk roman.devdyuk@marcusmillichap.com…" at bounding box center [365, 196] width 731 height 392
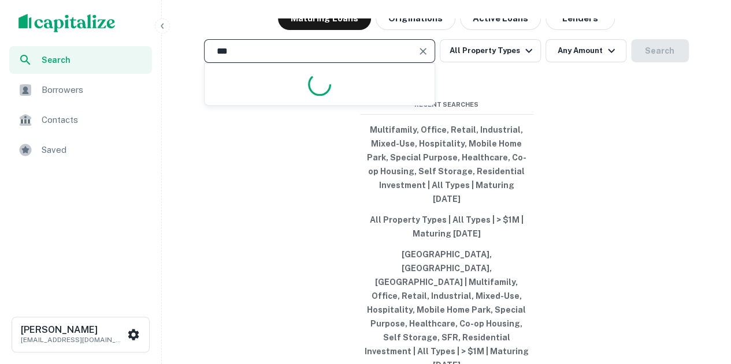
click at [262, 58] on input "***" at bounding box center [310, 50] width 203 height 13
type input "****"
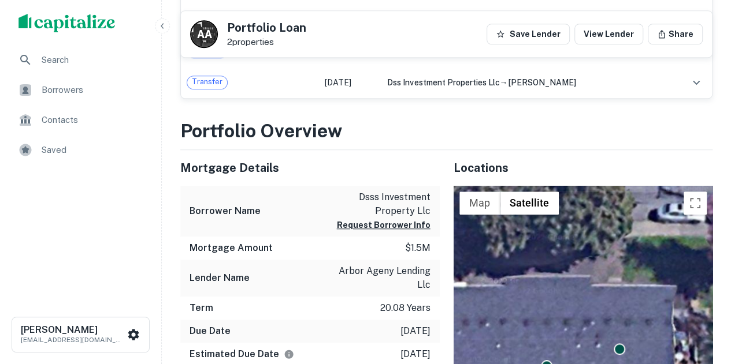
scroll to position [462, 0]
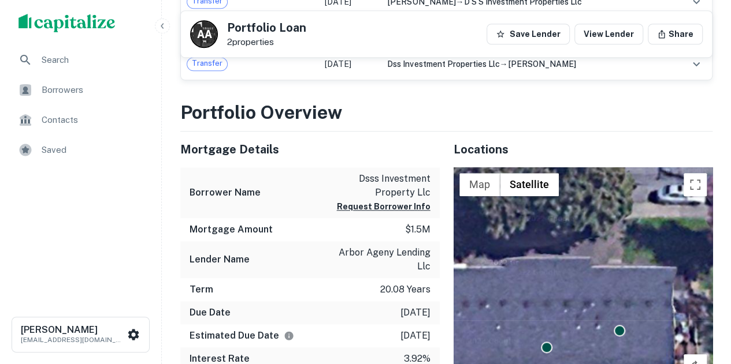
drag, startPoint x: 102, startPoint y: 106, endPoint x: 105, endPoint y: 99, distance: 7.3
click at [102, 106] on ul "Search Borrowers Contacts Saved" at bounding box center [80, 106] width 161 height 120
click at [107, 94] on span "Borrowers" at bounding box center [93, 90] width 103 height 14
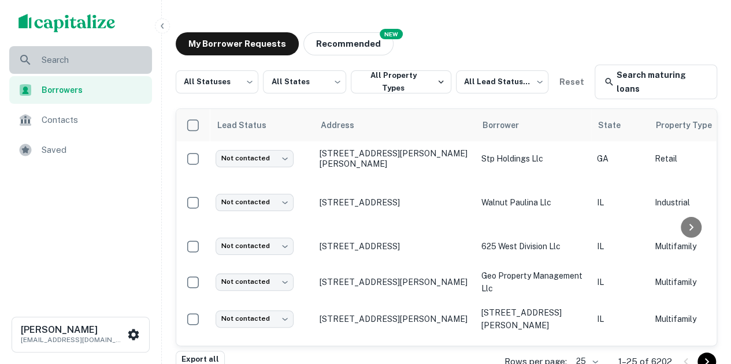
click at [60, 53] on span "Search" at bounding box center [93, 60] width 103 height 14
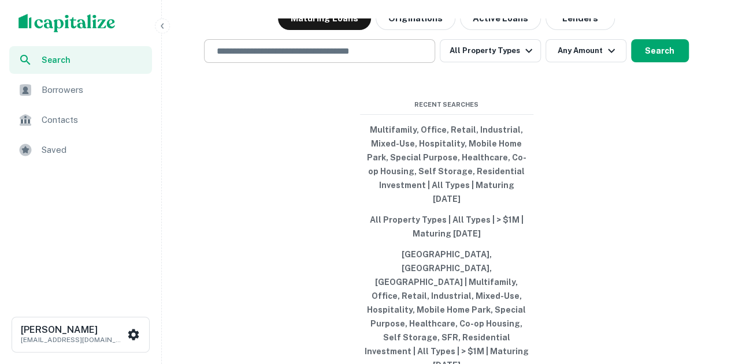
drag, startPoint x: 0, startPoint y: 0, endPoint x: 267, endPoint y: 72, distance: 276.5
click at [265, 58] on input "text" at bounding box center [319, 50] width 221 height 13
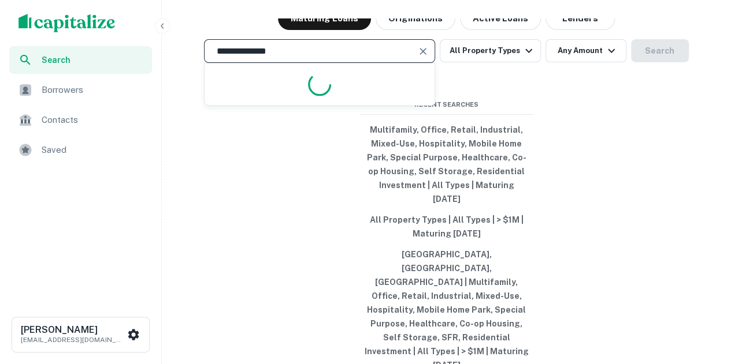
type input "**********"
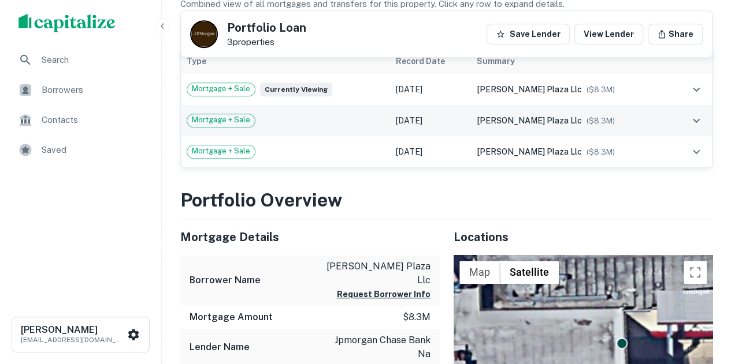
scroll to position [289, 0]
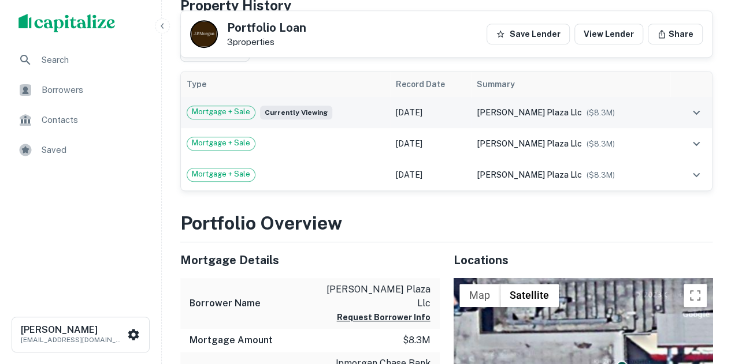
click at [586, 109] on span "($ 8.3M )" at bounding box center [600, 113] width 28 height 9
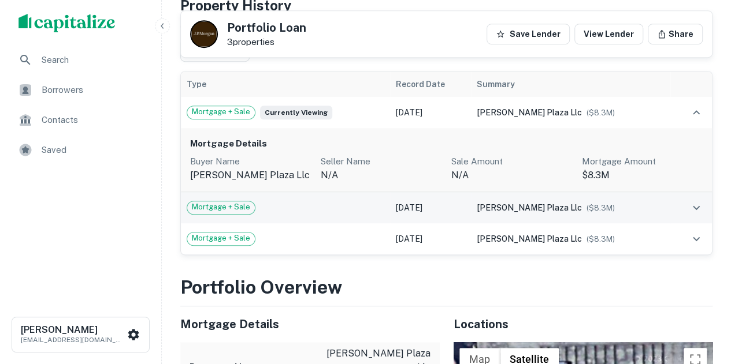
click at [586, 210] on span "($ 8.3M )" at bounding box center [600, 208] width 28 height 9
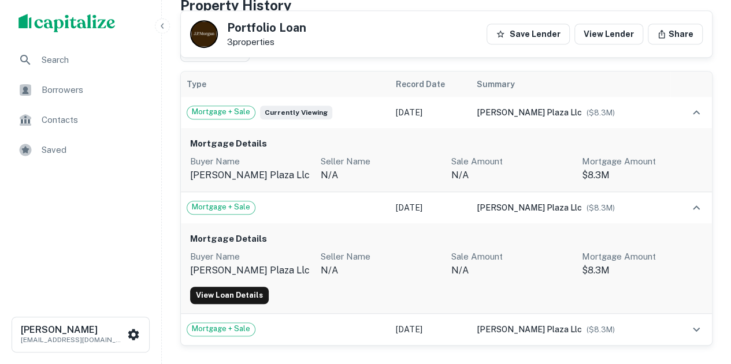
scroll to position [347, 0]
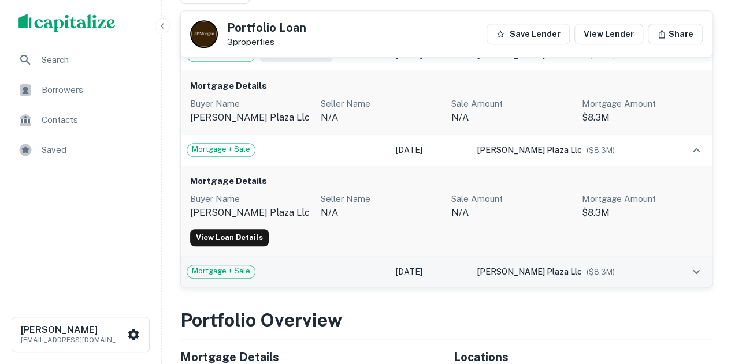
click at [571, 280] on td "bishop plaza llc ($ 8.3M )" at bounding box center [570, 271] width 199 height 31
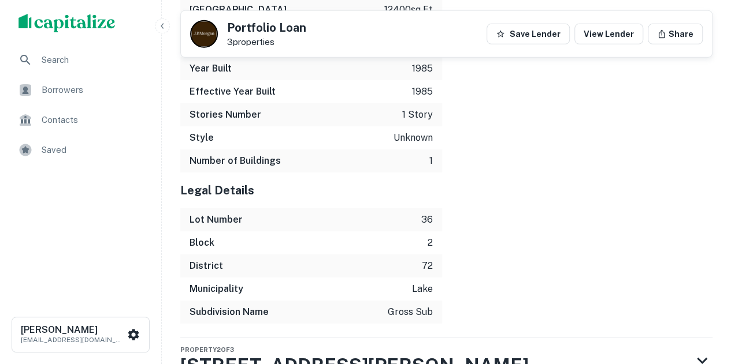
scroll to position [1875, 0]
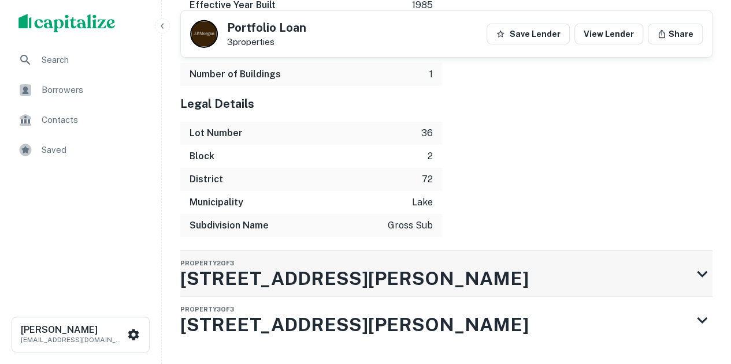
click at [366, 251] on div "Property 2 of 3 4644 S Bishop St" at bounding box center [435, 274] width 511 height 46
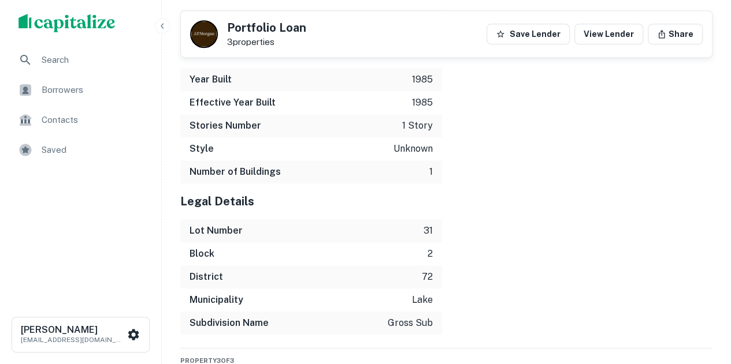
scroll to position [2709, 0]
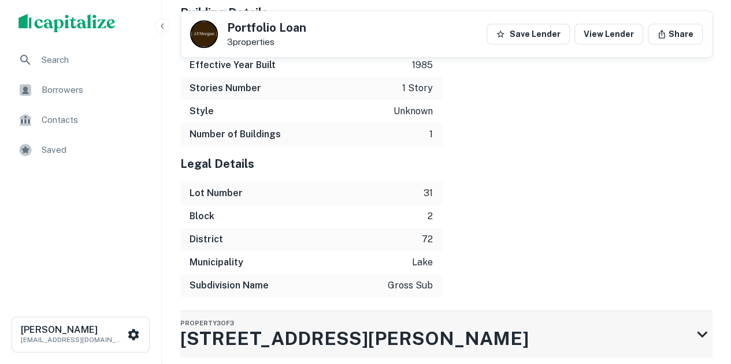
click at [349, 311] on div "Property 3 of 3 4642 S Bishop St" at bounding box center [435, 334] width 511 height 46
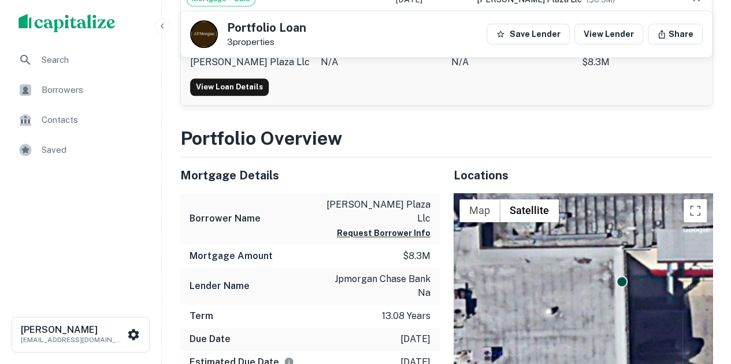
scroll to position [215, 0]
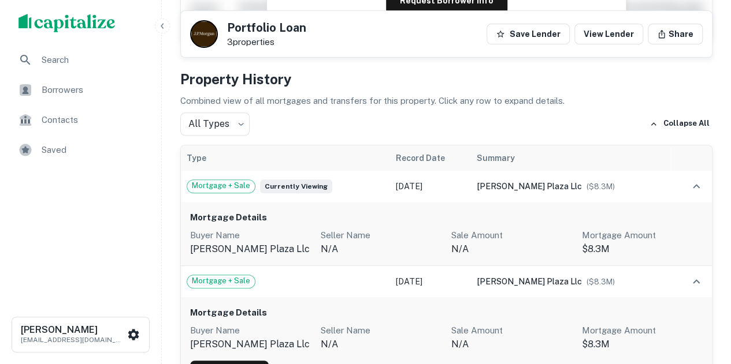
click at [92, 69] on div "Search" at bounding box center [80, 60] width 143 height 28
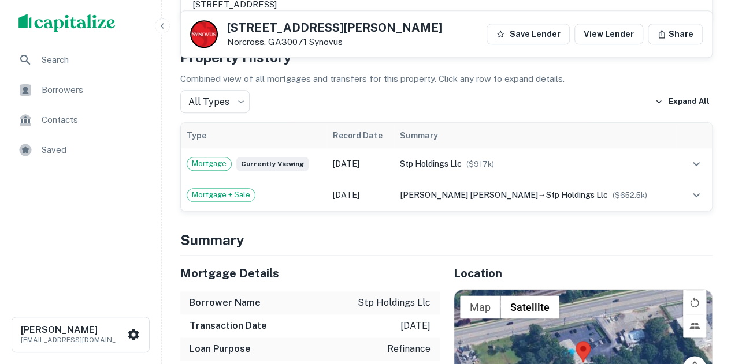
scroll to position [635, 0]
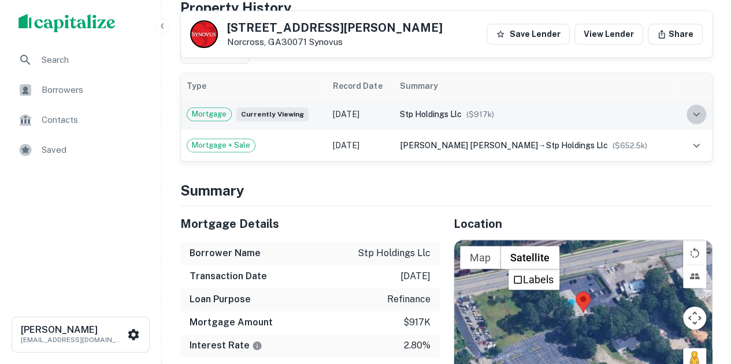
click at [689, 121] on icon "expand row" at bounding box center [696, 114] width 14 height 14
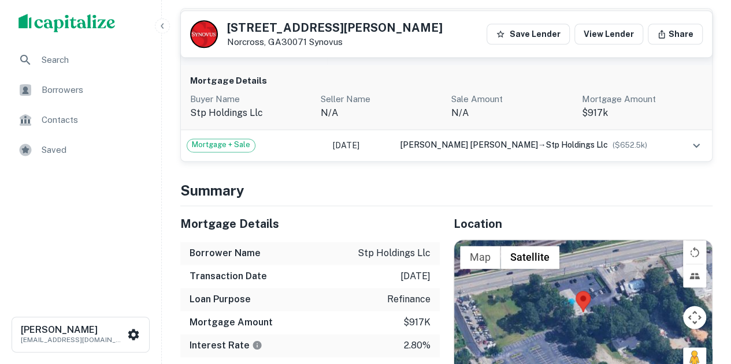
scroll to position [751, 0]
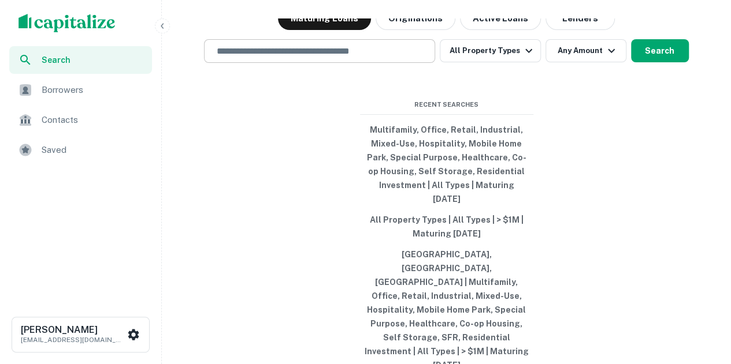
drag, startPoint x: 288, startPoint y: 85, endPoint x: 299, endPoint y: 81, distance: 12.2
click at [288, 58] on input "text" at bounding box center [319, 50] width 221 height 13
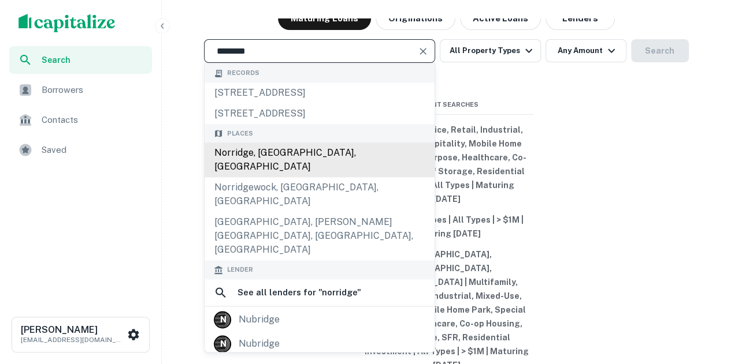
click at [346, 178] on div "Norridge, [GEOGRAPHIC_DATA], [GEOGRAPHIC_DATA]" at bounding box center [319, 160] width 230 height 35
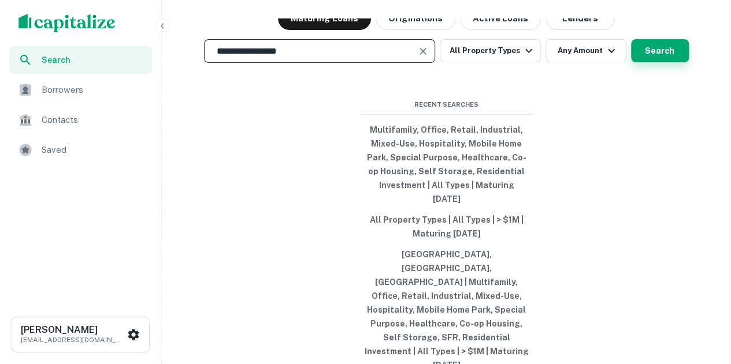
type input "**********"
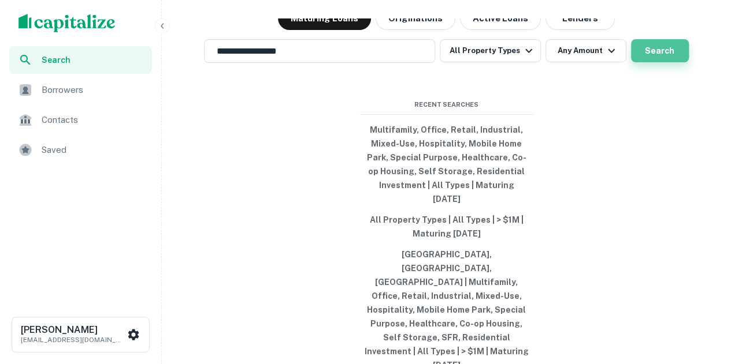
click at [639, 62] on button "Search" at bounding box center [660, 50] width 58 height 23
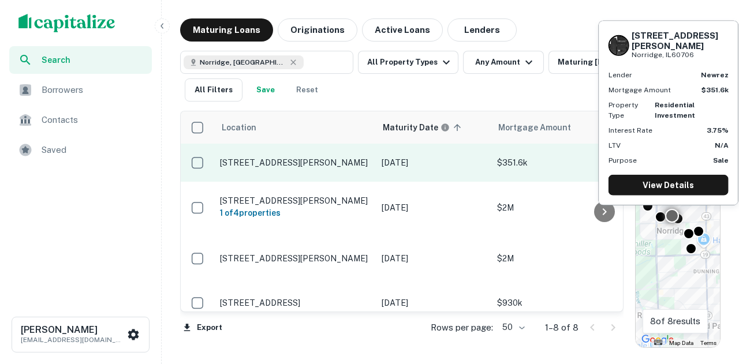
click at [412, 157] on p "[DATE]" at bounding box center [434, 163] width 104 height 13
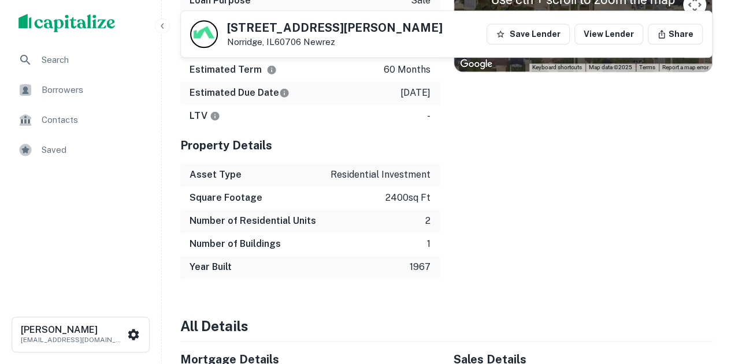
scroll to position [693, 0]
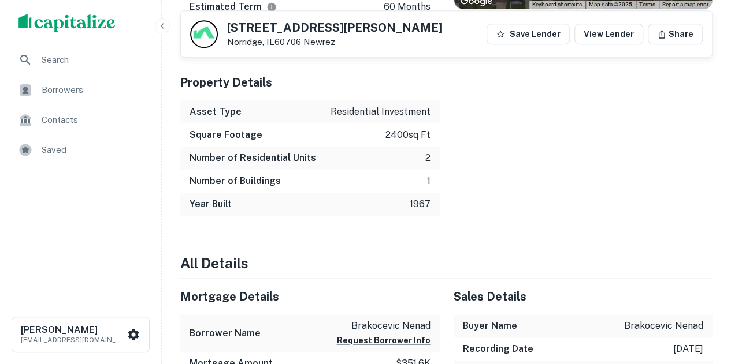
click at [144, 91] on span "Borrowers" at bounding box center [93, 90] width 103 height 14
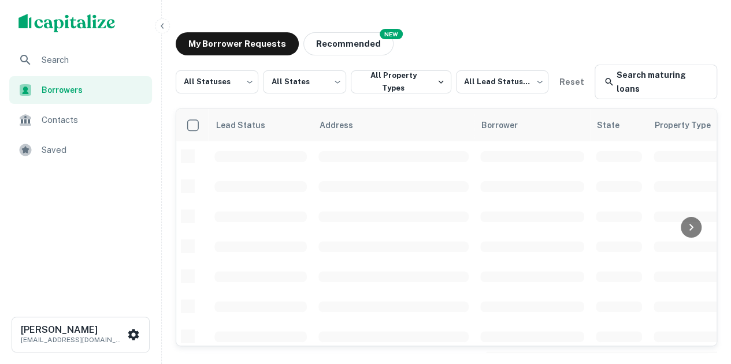
click at [126, 150] on span "Saved" at bounding box center [93, 150] width 103 height 14
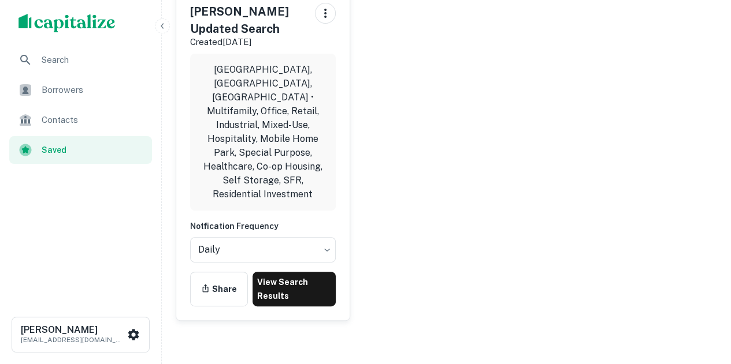
scroll to position [129, 0]
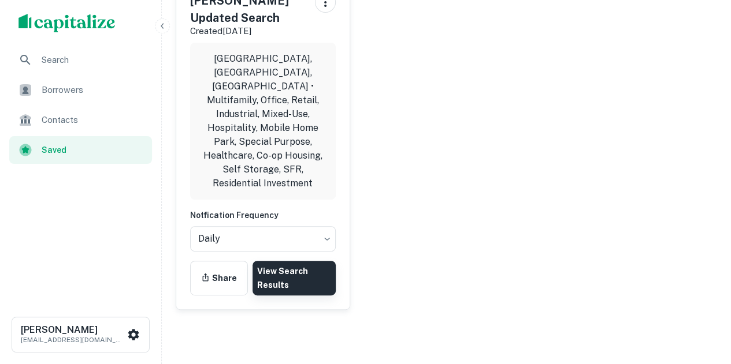
click at [269, 261] on link "View Search Results" at bounding box center [293, 278] width 83 height 35
click at [111, 99] on div "Borrowers" at bounding box center [80, 90] width 143 height 28
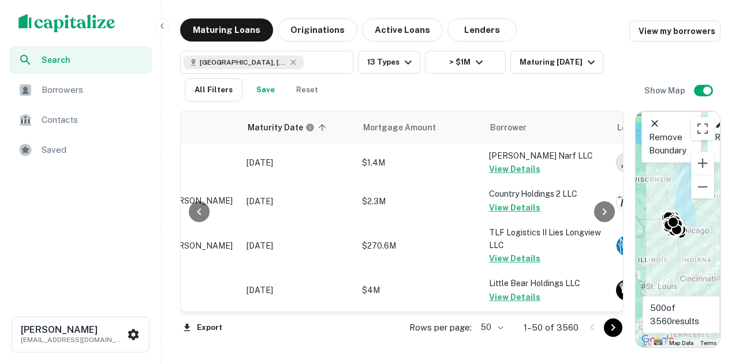
scroll to position [0, 109]
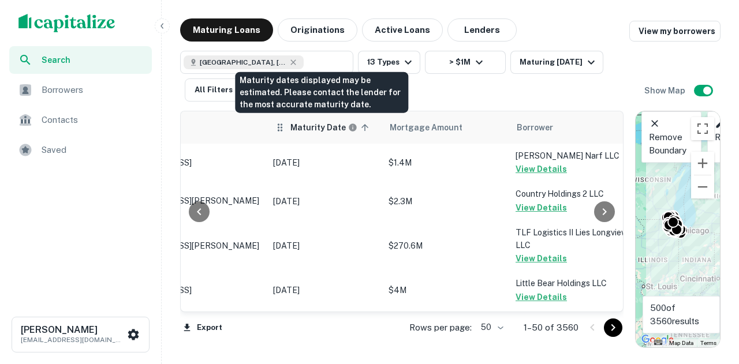
click at [326, 128] on h6 "Maturity Date" at bounding box center [318, 127] width 55 height 13
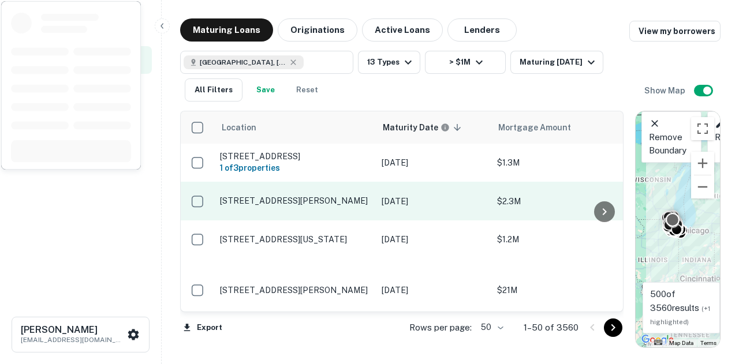
click at [290, 206] on p "655 E Hintz Rd Wheeling, IL60090" at bounding box center [295, 201] width 150 height 10
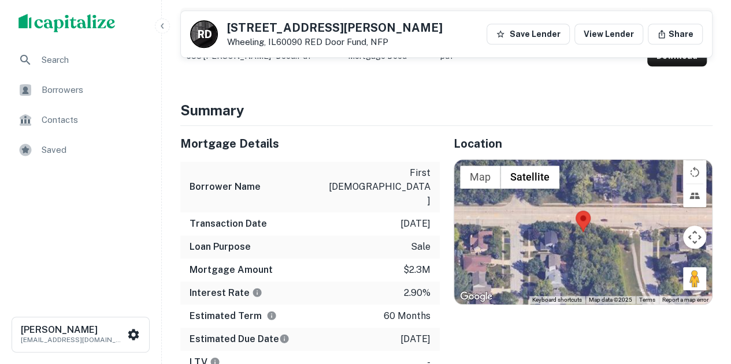
scroll to position [462, 0]
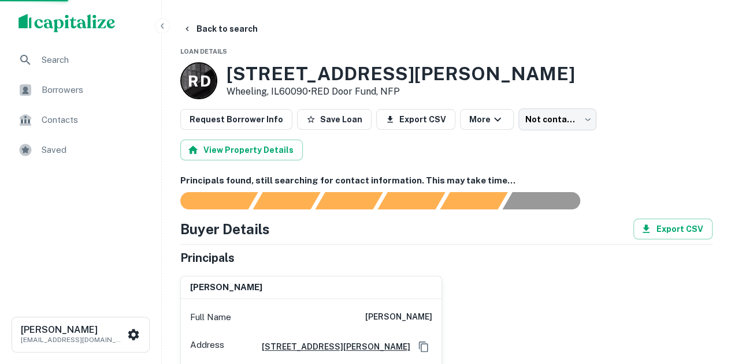
click at [70, 147] on span "Saved" at bounding box center [93, 150] width 103 height 14
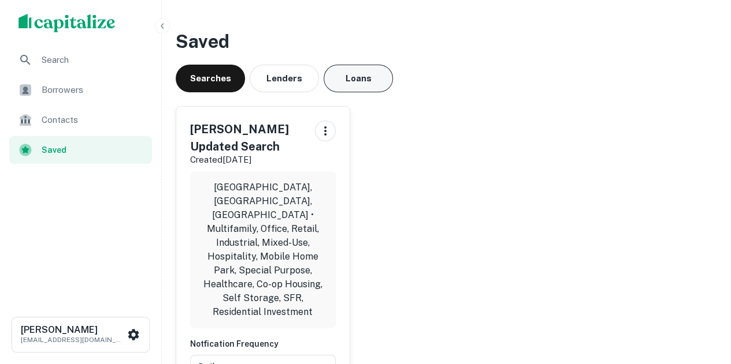
click at [351, 84] on button "Loans" at bounding box center [357, 79] width 69 height 28
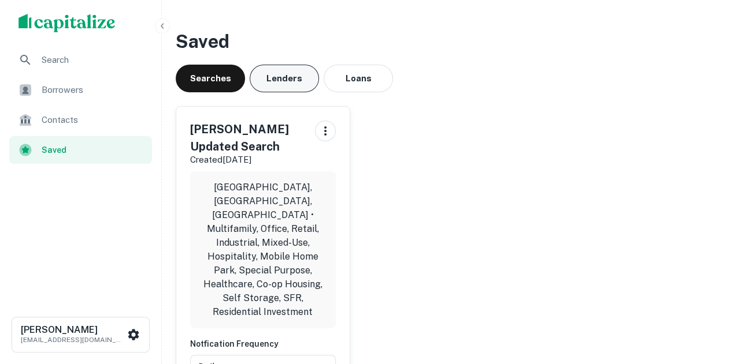
click at [296, 79] on button "Lenders" at bounding box center [284, 79] width 69 height 28
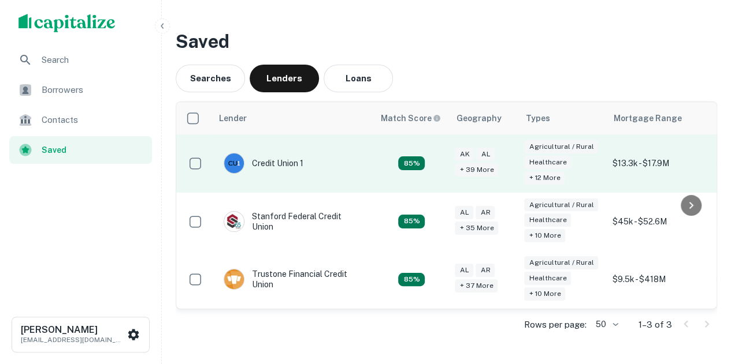
click at [612, 151] on td "$13.3k - $17.9M" at bounding box center [658, 164] width 104 height 58
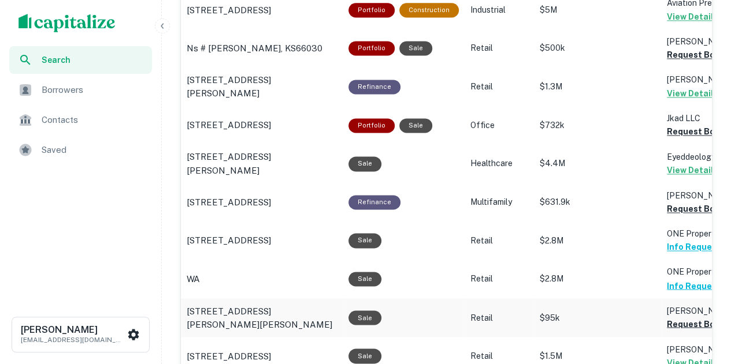
scroll to position [866, 0]
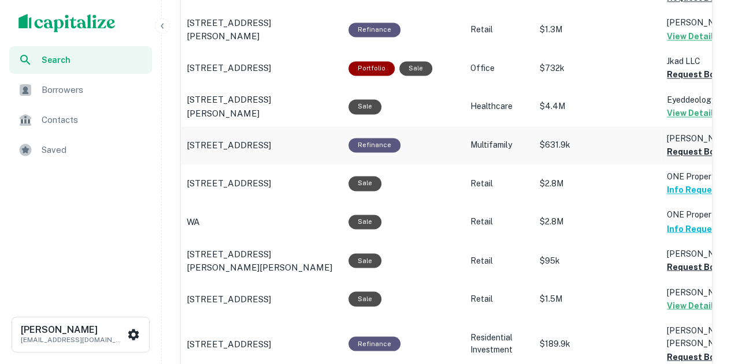
click at [271, 152] on p "4535 N Artesian Ave # 1 Chicago, IL60625" at bounding box center [229, 146] width 84 height 14
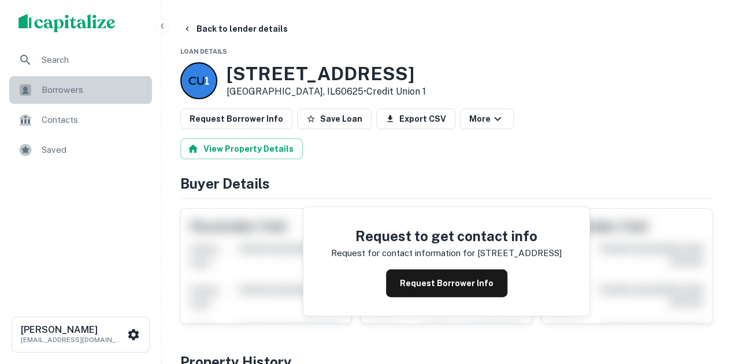
click at [96, 77] on div "Borrowers" at bounding box center [80, 90] width 143 height 28
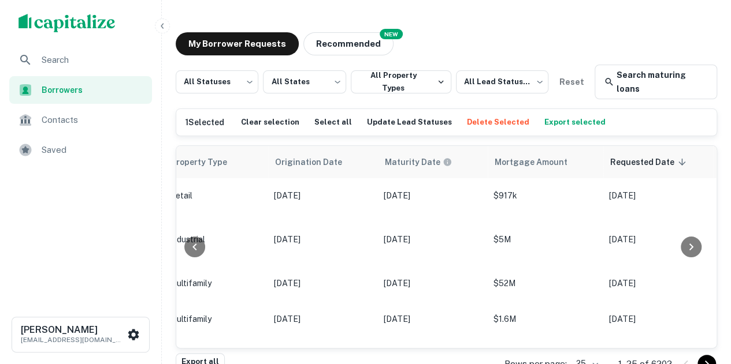
scroll to position [0, 486]
click at [494, 121] on button "Delete Selected" at bounding box center [498, 122] width 68 height 17
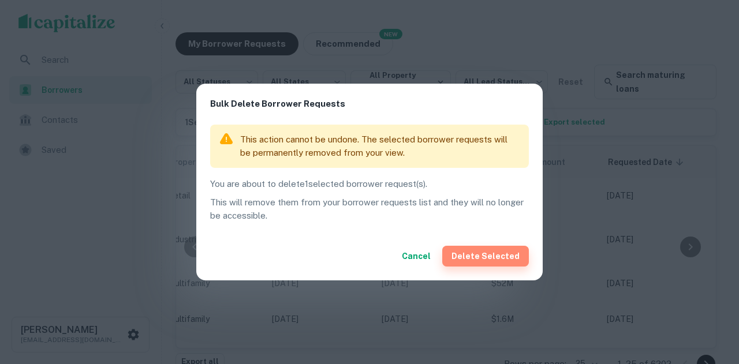
click at [500, 252] on button "Delete Selected" at bounding box center [485, 256] width 87 height 21
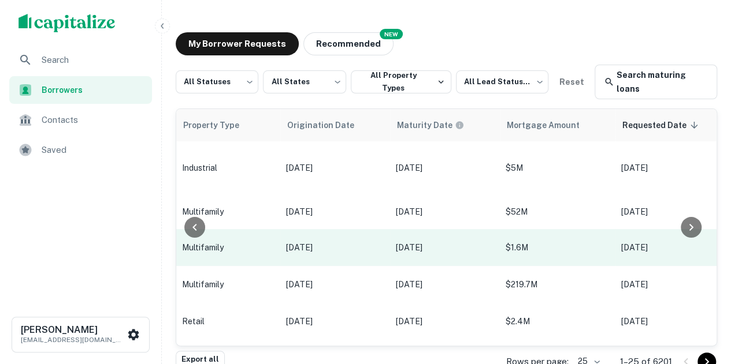
scroll to position [0, 474]
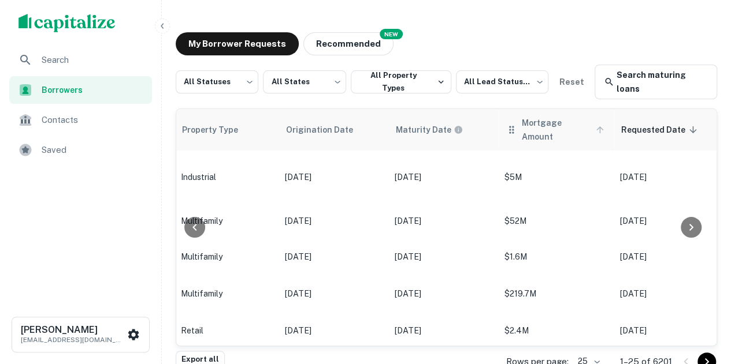
click at [538, 118] on span "Mortgage Amount" at bounding box center [564, 130] width 85 height 28
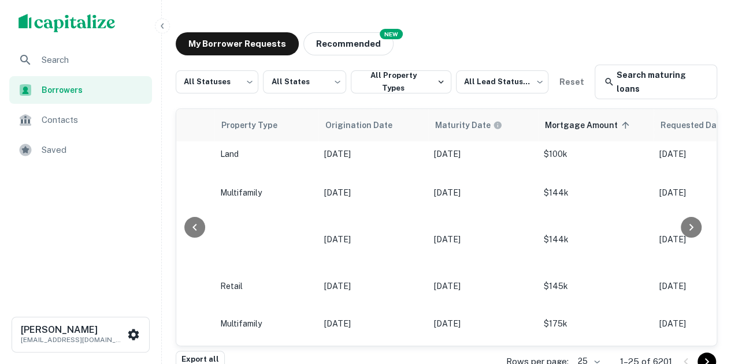
scroll to position [116, 474]
click at [97, 88] on span "Borrowers" at bounding box center [93, 90] width 103 height 13
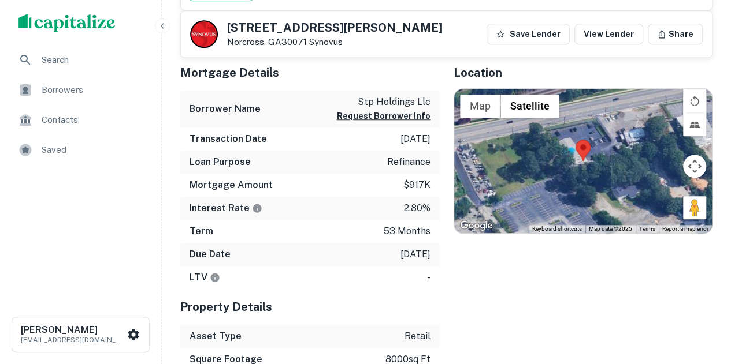
scroll to position [319, 0]
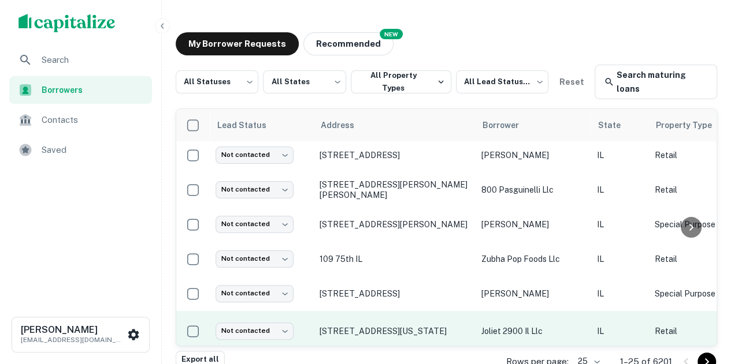
scroll to position [289, 0]
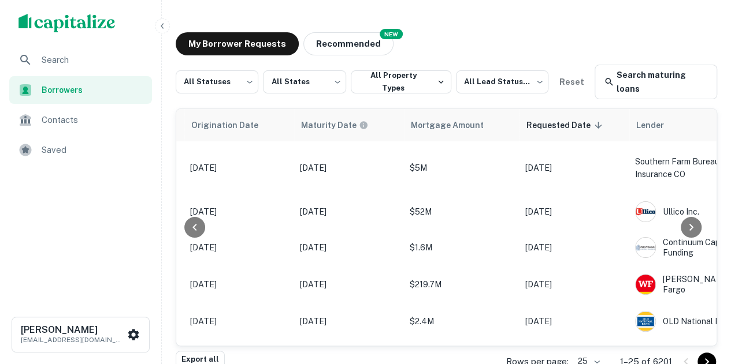
scroll to position [0, 481]
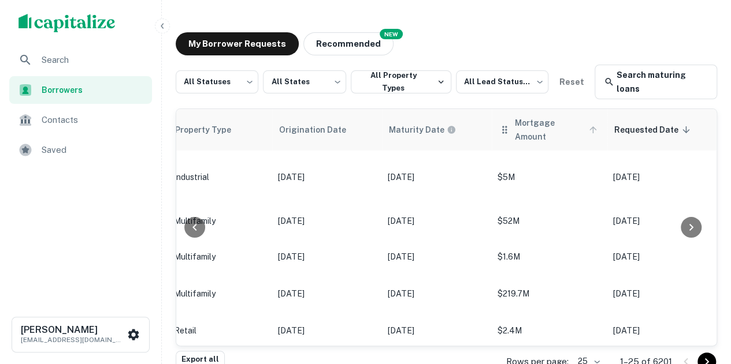
click at [528, 126] on span "Mortgage Amount" at bounding box center [557, 130] width 85 height 28
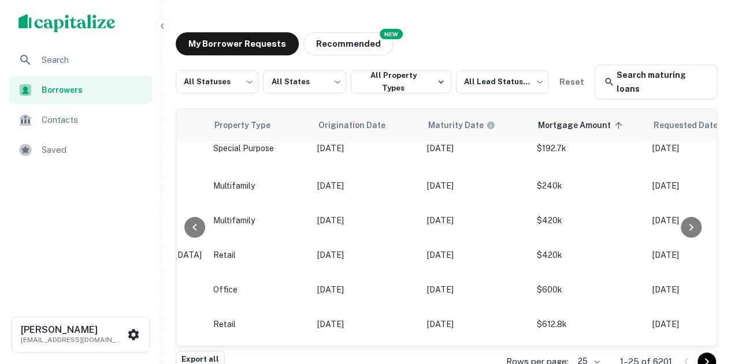
scroll to position [347, 481]
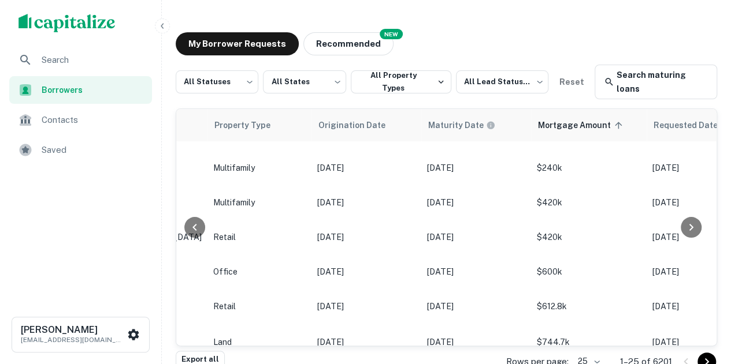
drag, startPoint x: 466, startPoint y: 348, endPoint x: 386, endPoint y: 339, distance: 80.2
click at [378, 340] on div "All Statuses *** ​ All States *** ​ All Property Types All Lead Statuses *** ​ …" at bounding box center [446, 202] width 541 height 275
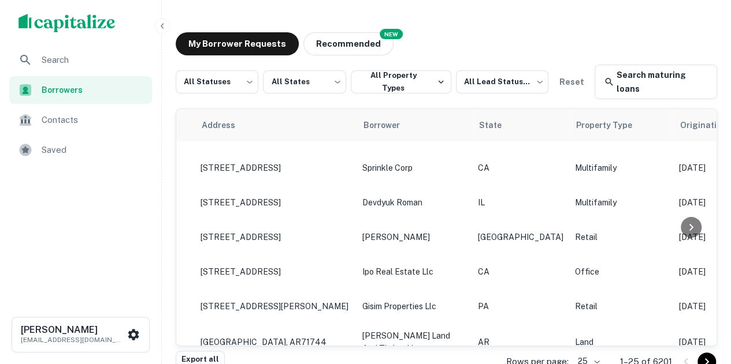
scroll to position [347, 0]
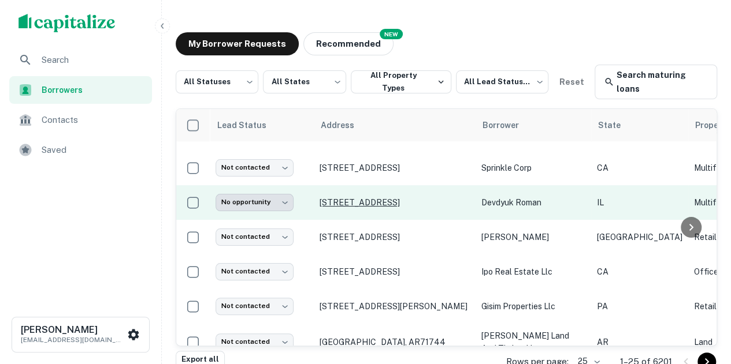
click at [400, 198] on p "[STREET_ADDRESS]" at bounding box center [394, 203] width 150 height 10
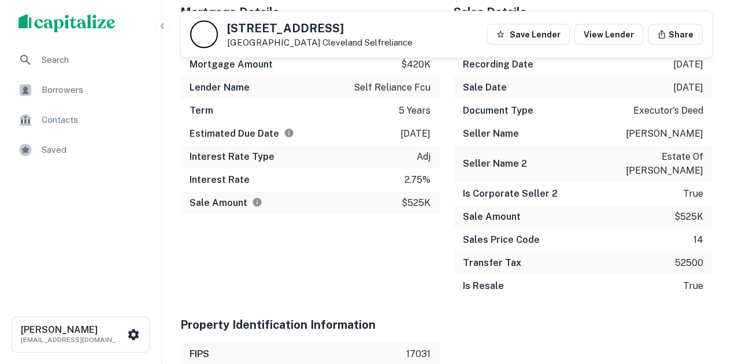
scroll to position [1078, 0]
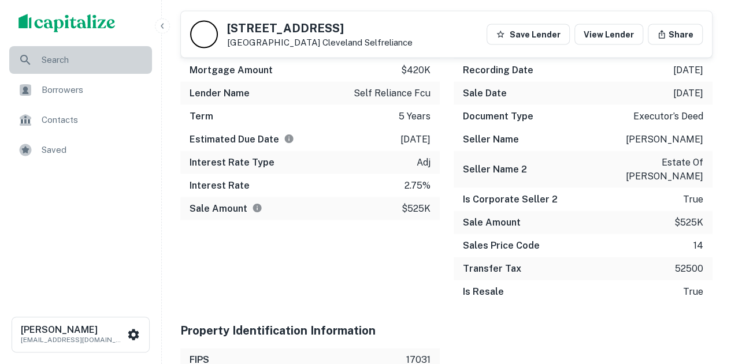
click at [111, 70] on div "Search" at bounding box center [80, 60] width 143 height 28
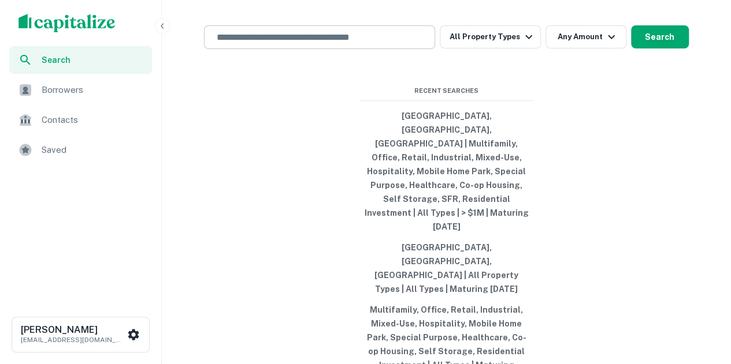
click at [293, 44] on input "text" at bounding box center [319, 37] width 221 height 13
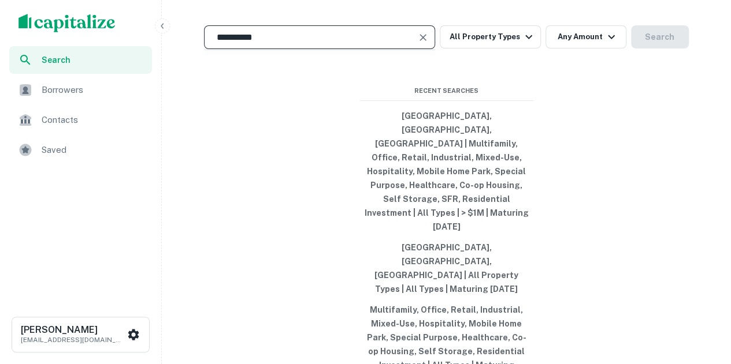
type input "**********"
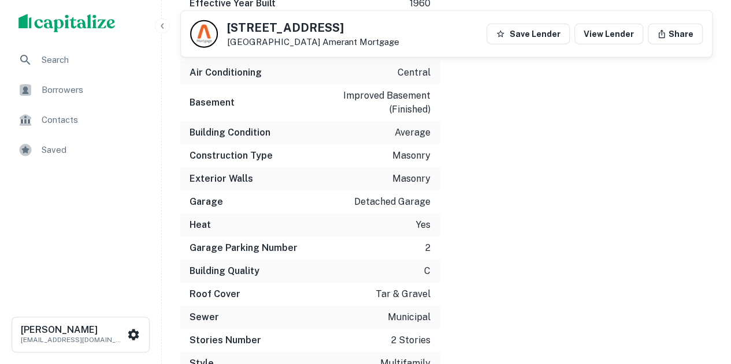
scroll to position [1733, 0]
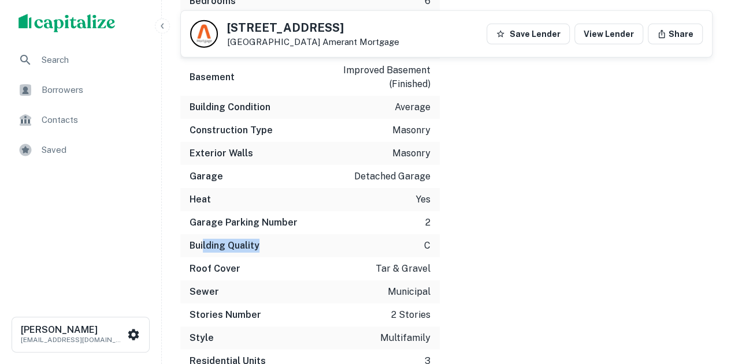
drag, startPoint x: 282, startPoint y: 263, endPoint x: 199, endPoint y: 262, distance: 83.2
click at [200, 258] on div "Building Quality c" at bounding box center [309, 246] width 259 height 23
click at [191, 253] on h6 "Building Quality" at bounding box center [224, 246] width 70 height 14
drag, startPoint x: 191, startPoint y: 259, endPoint x: 446, endPoint y: 261, distance: 255.3
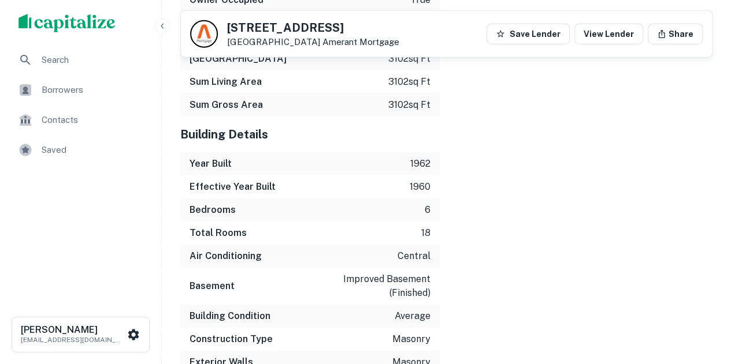
scroll to position [1386, 0]
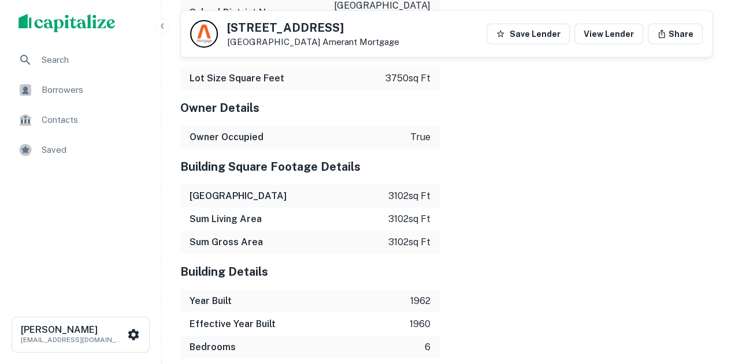
click at [162, 18] on button "button" at bounding box center [162, 25] width 15 height 15
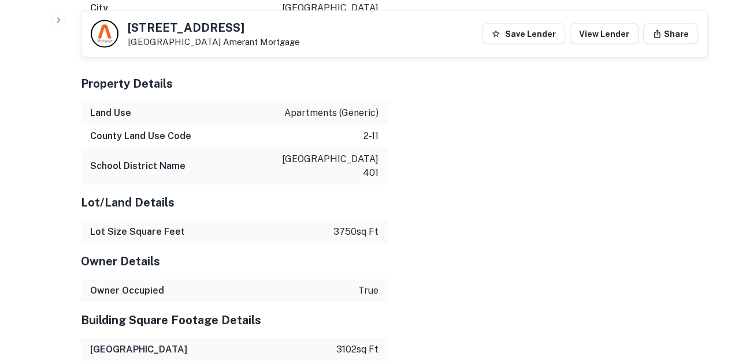
scroll to position [1155, 0]
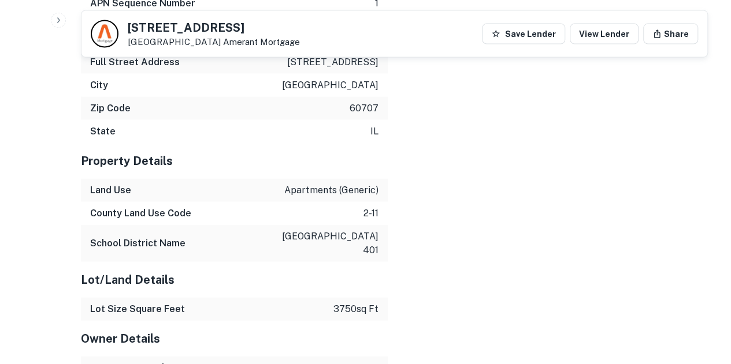
click at [61, 19] on icon "button" at bounding box center [58, 20] width 9 height 9
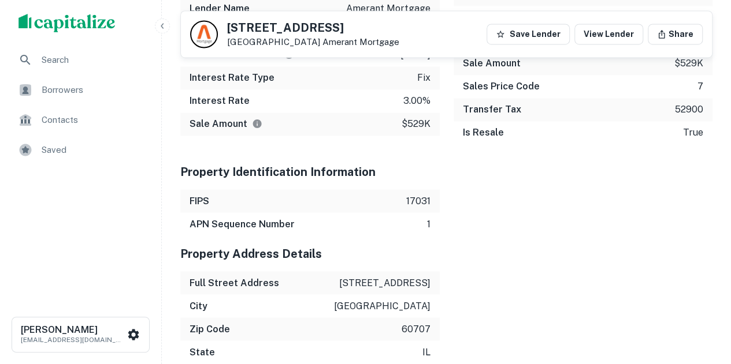
scroll to position [809, 0]
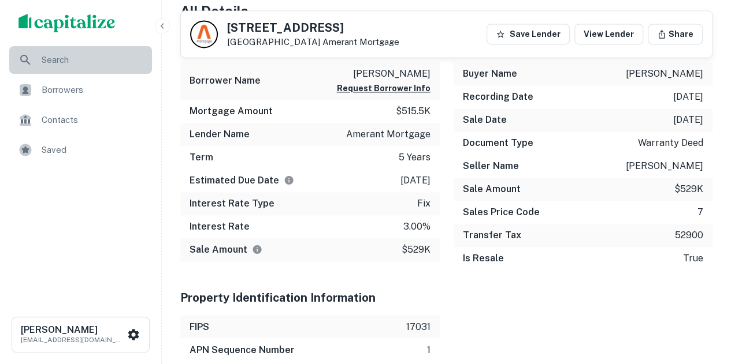
click at [65, 57] on span "Search" at bounding box center [93, 60] width 103 height 14
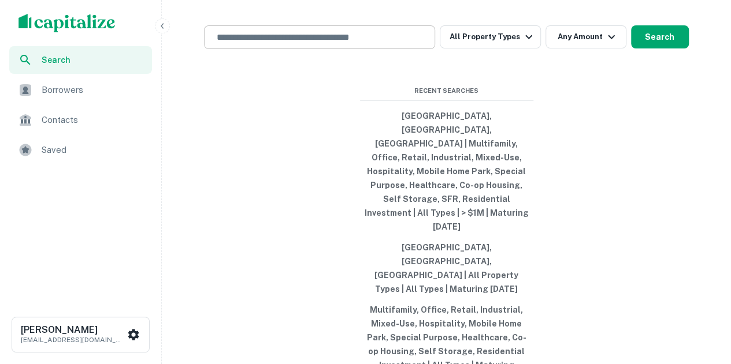
click at [277, 49] on div "​" at bounding box center [319, 37] width 231 height 24
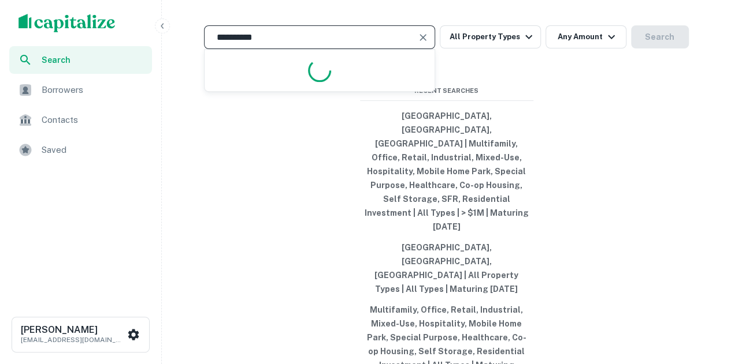
type input "**********"
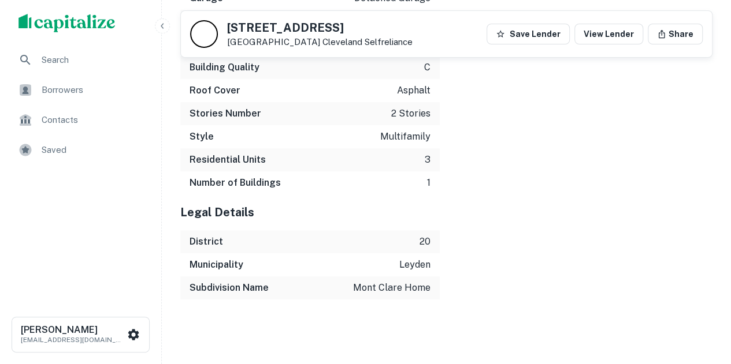
scroll to position [1771, 0]
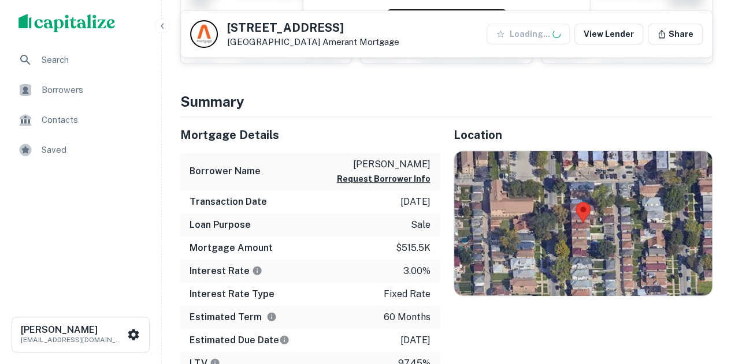
scroll to position [231, 0]
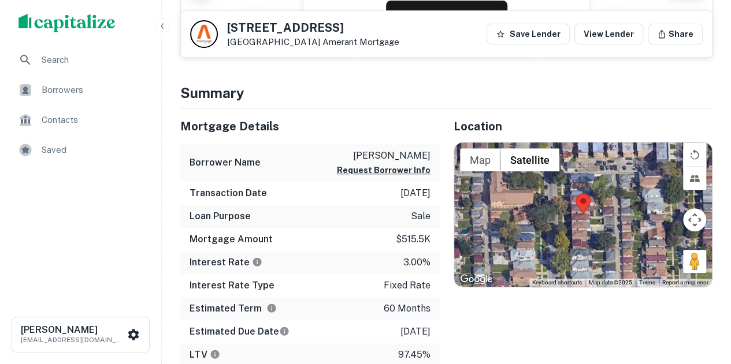
drag, startPoint x: 527, startPoint y: 116, endPoint x: 122, endPoint y: 238, distance: 422.5
click at [122, 238] on div "Search Borrowers Contacts Saved" at bounding box center [80, 173] width 161 height 255
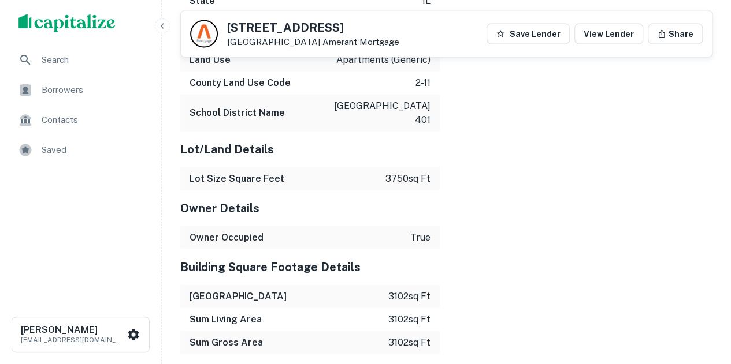
scroll to position [1271, 0]
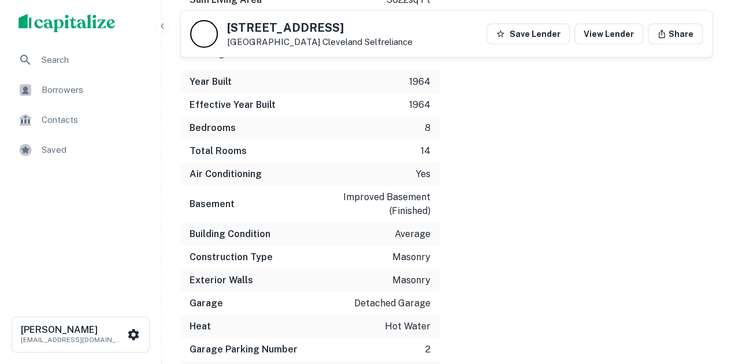
scroll to position [1848, 0]
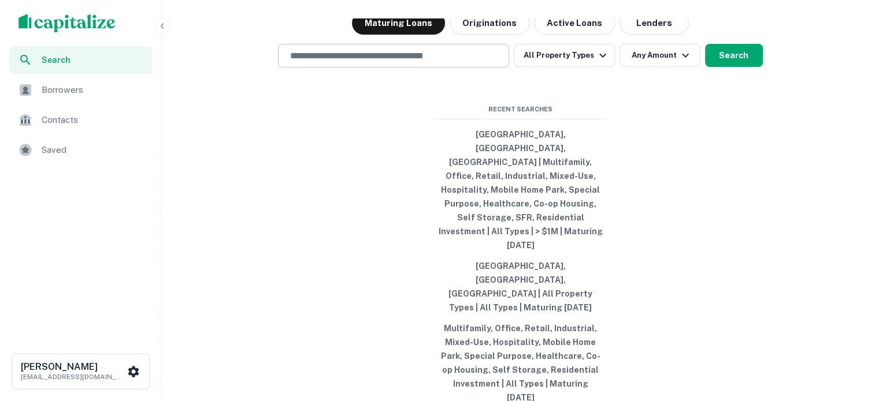
click at [367, 68] on div "​" at bounding box center [393, 56] width 231 height 24
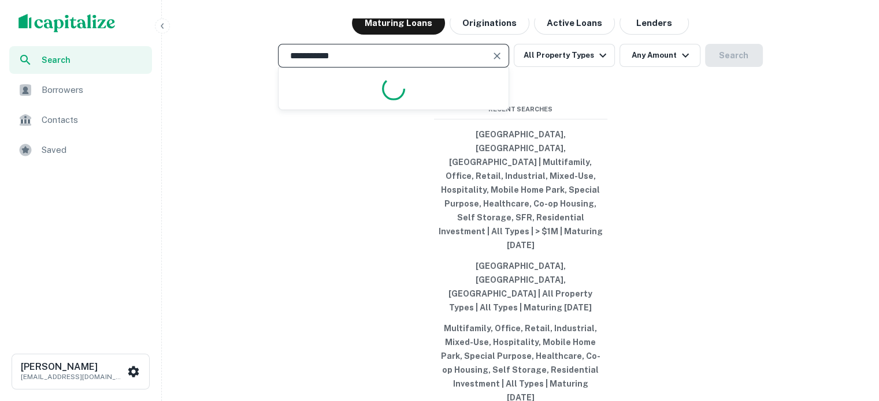
type input "**********"
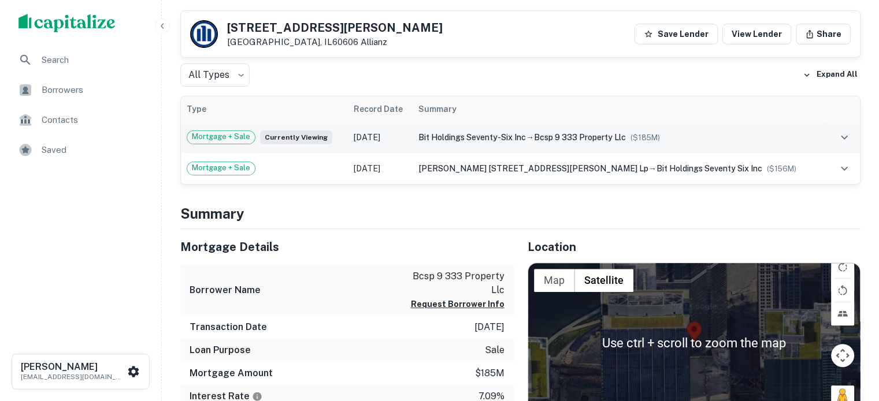
scroll to position [173, 0]
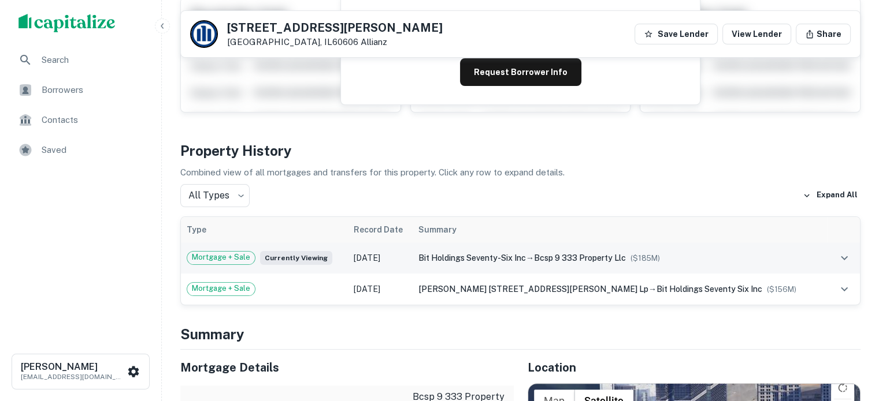
click at [515, 263] on div "bit holdings seventy-six inc → bcsp 9 333 property llc ($ 185M )" at bounding box center [619, 258] width 403 height 13
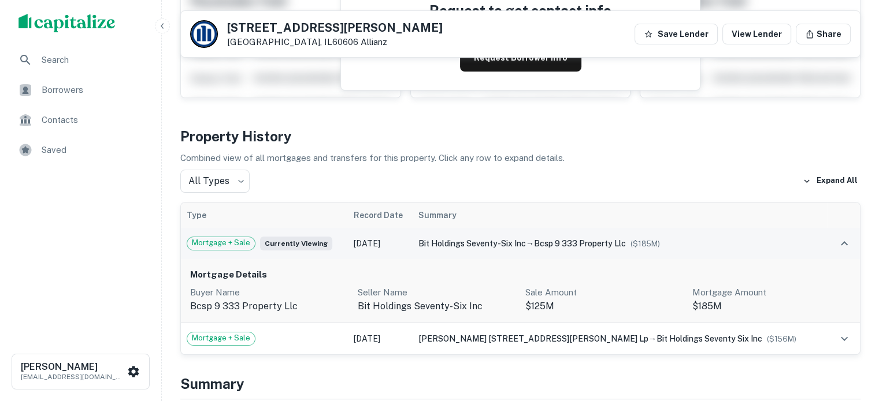
scroll to position [289, 0]
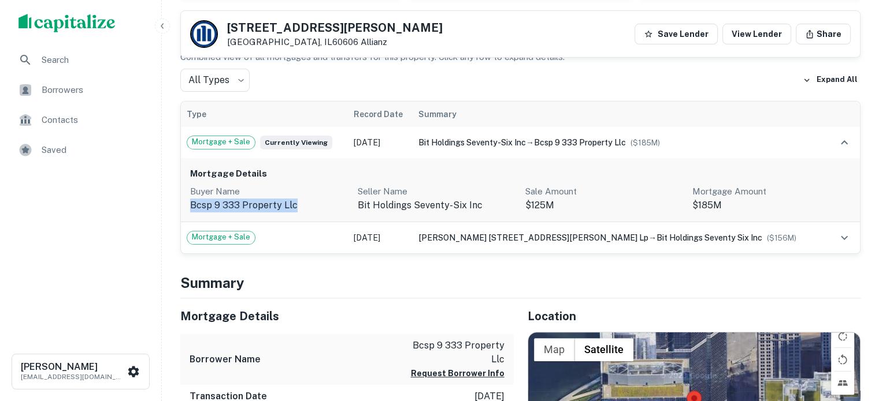
drag, startPoint x: 281, startPoint y: 207, endPoint x: 189, endPoint y: 207, distance: 91.3
click at [189, 207] on div "Mortgage Details Buyer Name bcsp 9 333 property llc Seller Name bit holdings se…" at bounding box center [520, 190] width 679 height 64
copy p "bcsp 9 333 property llc"
